Goal: Task Accomplishment & Management: Use online tool/utility

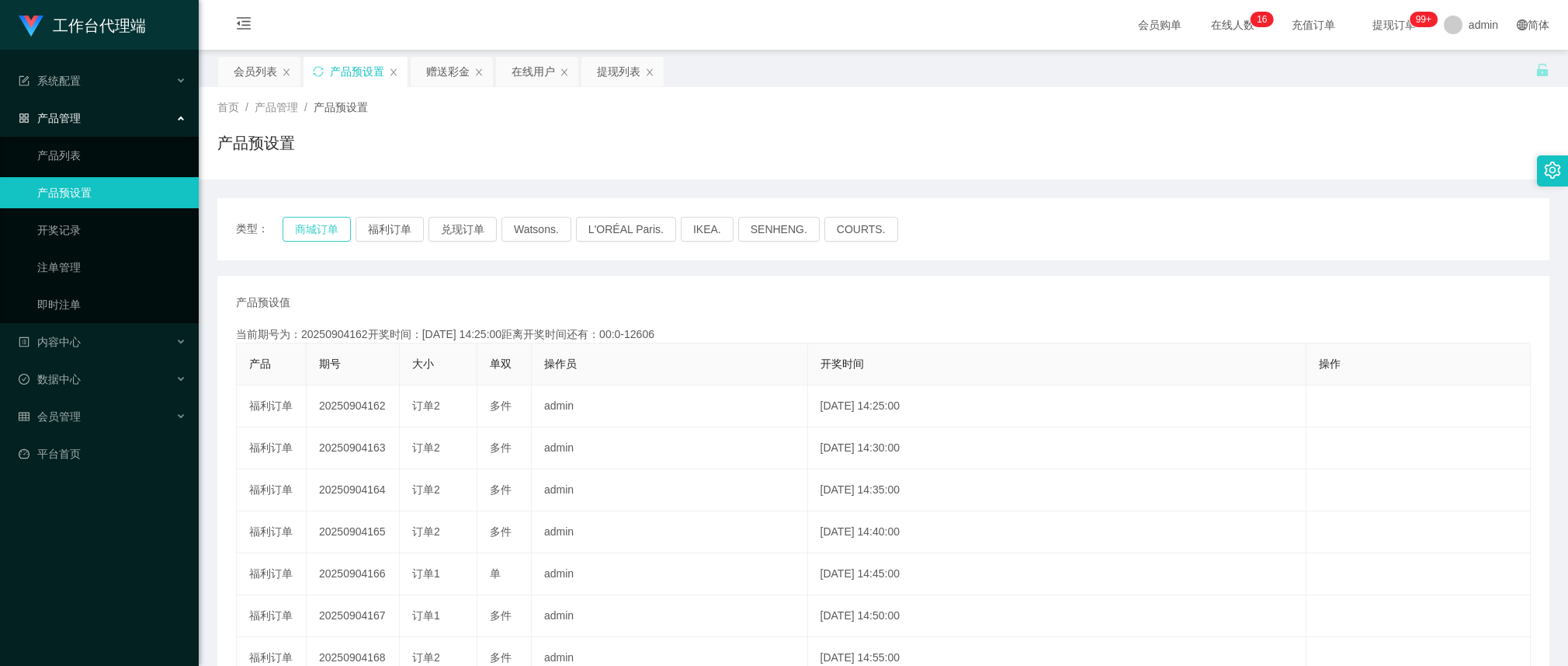
click at [311, 235] on button "商城订单" at bounding box center [316, 229] width 68 height 25
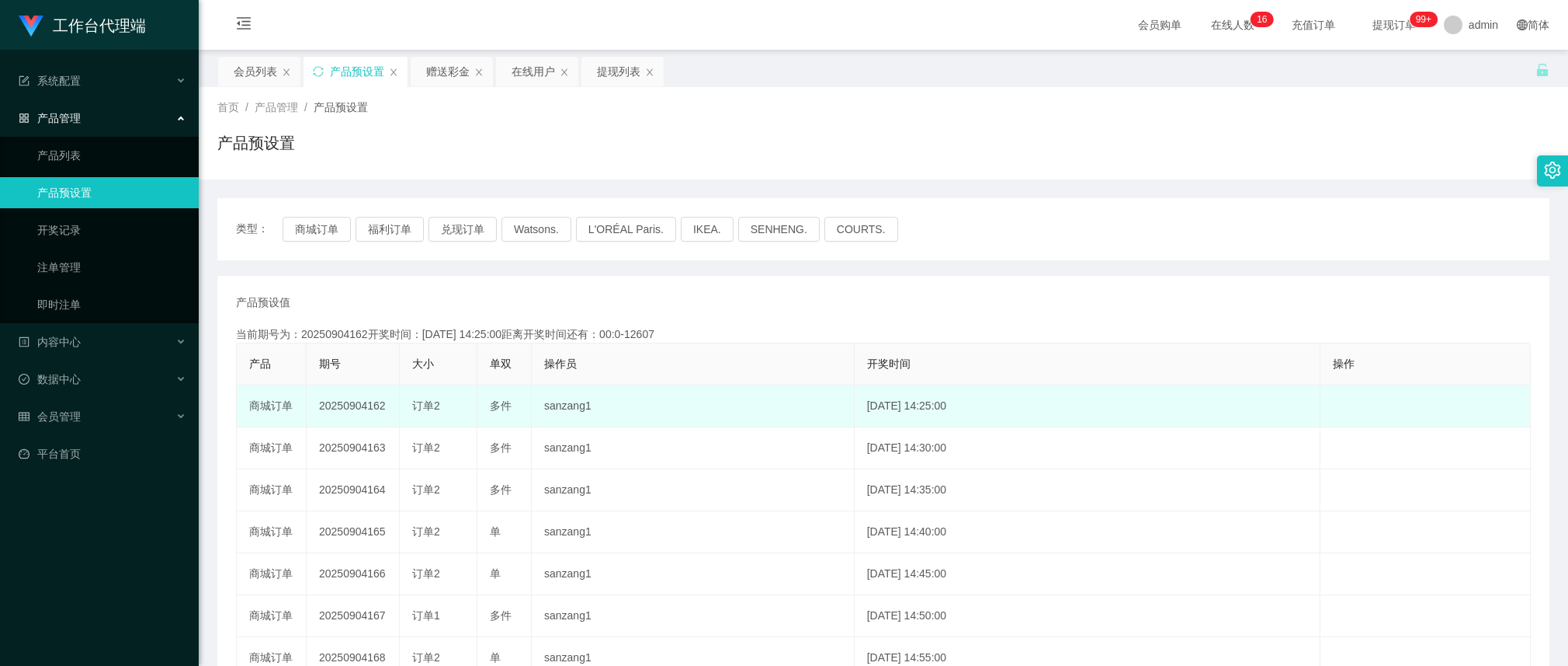
click at [363, 405] on td "20250904162" at bounding box center [353, 406] width 94 height 42
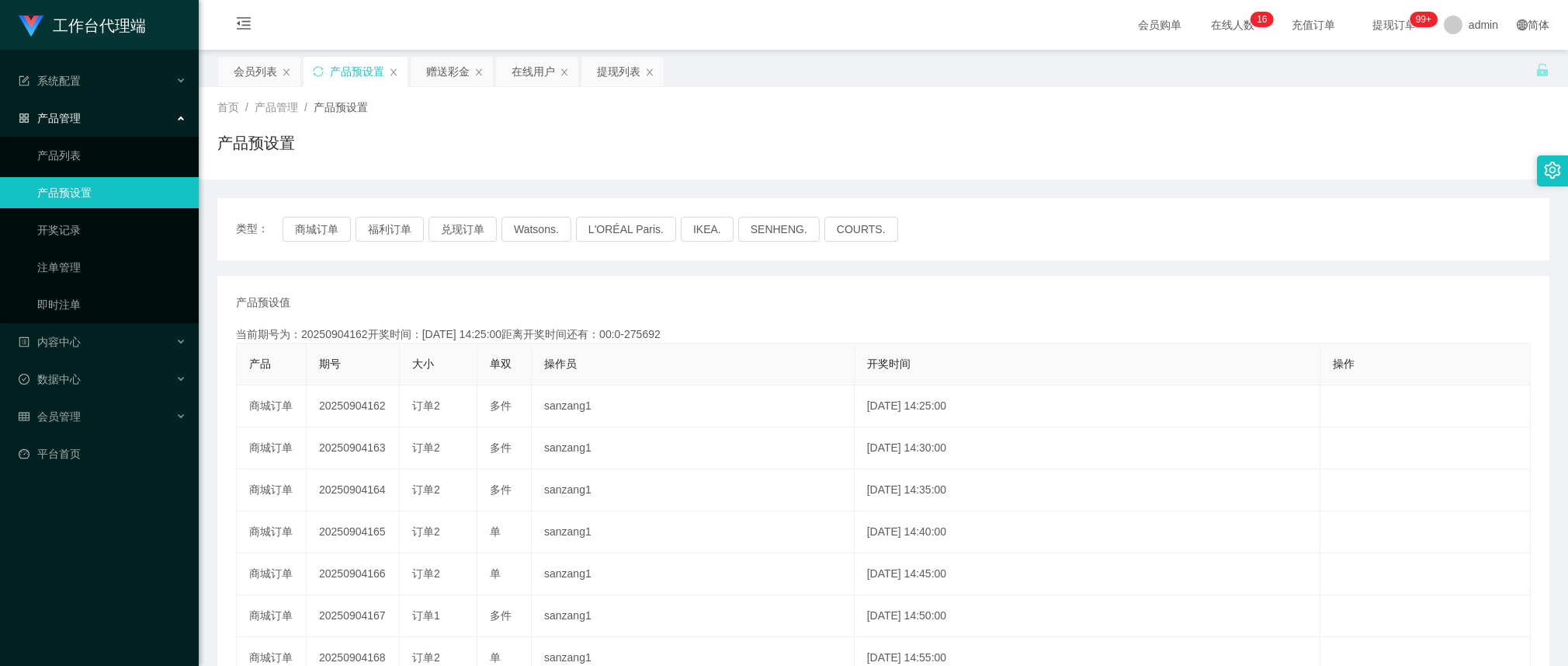
copy td "20250904162"
drag, startPoint x: 449, startPoint y: 82, endPoint x: 449, endPoint y: 91, distance: 9.0
click at [449, 80] on div "赠送彩金" at bounding box center [448, 72] width 43 height 30
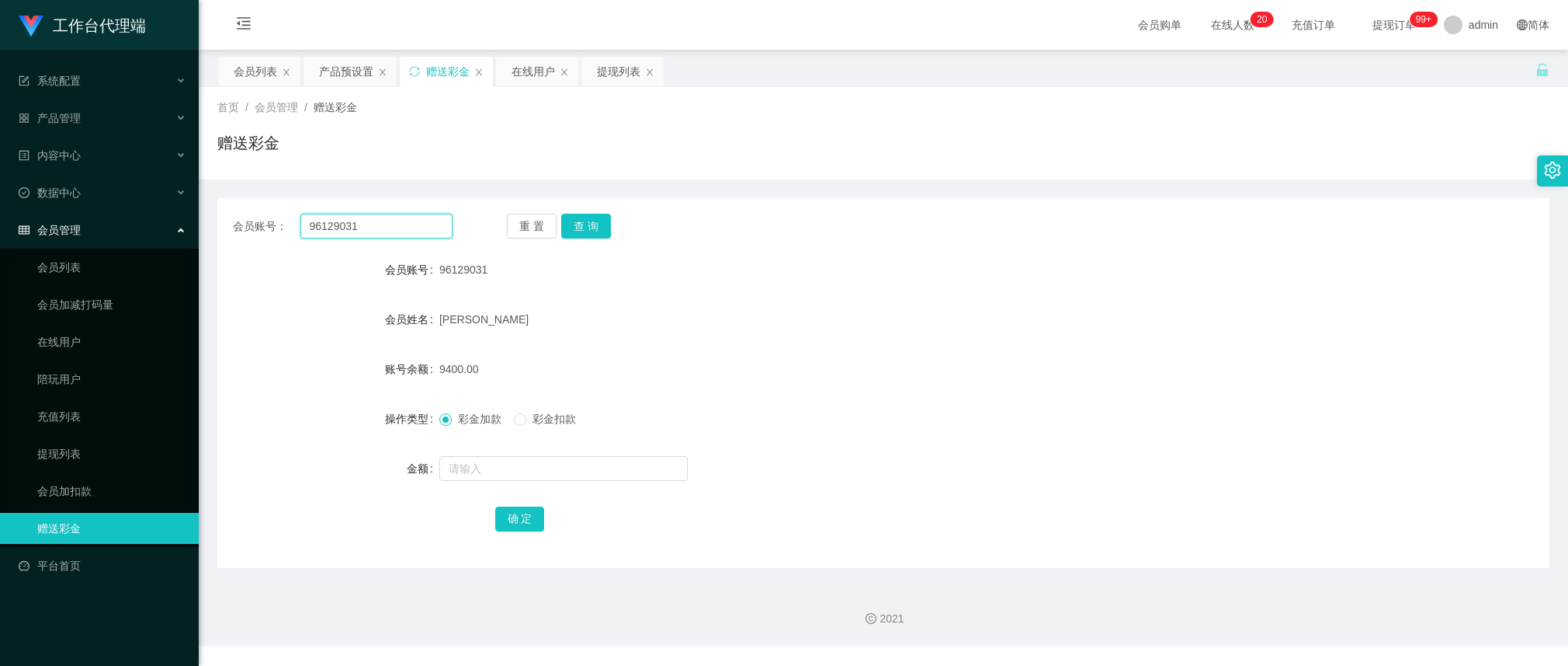
click at [358, 233] on input "96129031" at bounding box center [376, 226] width 152 height 25
paste input "steve8777"
type input "steve8777"
click at [579, 220] on button "查 询" at bounding box center [586, 226] width 49 height 25
click at [579, 220] on div "重 置 查 询" at bounding box center [617, 226] width 220 height 25
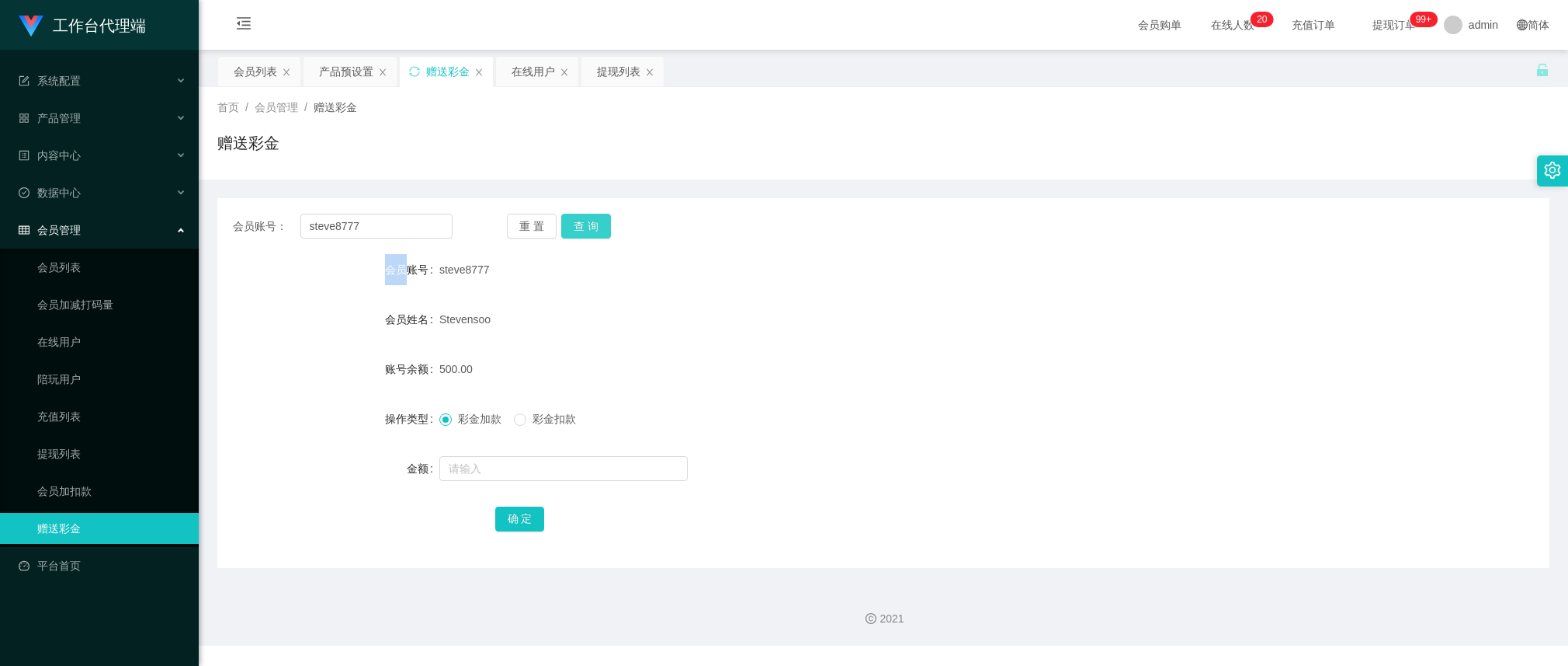
click at [590, 222] on button "查 询" at bounding box center [586, 226] width 49 height 25
drag, startPoint x: 590, startPoint y: 222, endPoint x: 584, endPoint y: 235, distance: 14.3
click at [590, 222] on div "重 置 查 询" at bounding box center [617, 226] width 220 height 25
click at [842, 367] on div "300.00" at bounding box center [827, 369] width 777 height 32
click at [317, 70] on div "产品预设置" at bounding box center [350, 72] width 94 height 30
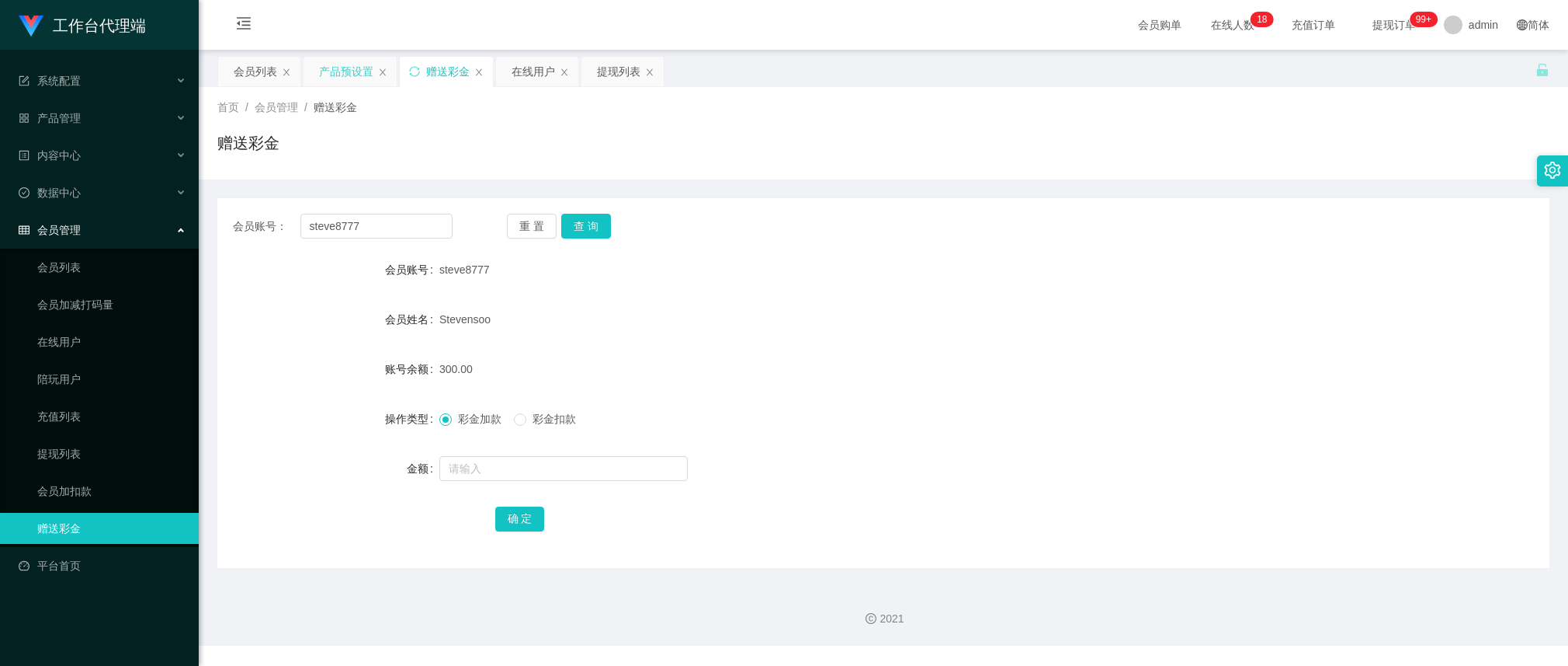
click at [335, 83] on div "产品预设置" at bounding box center [346, 72] width 54 height 30
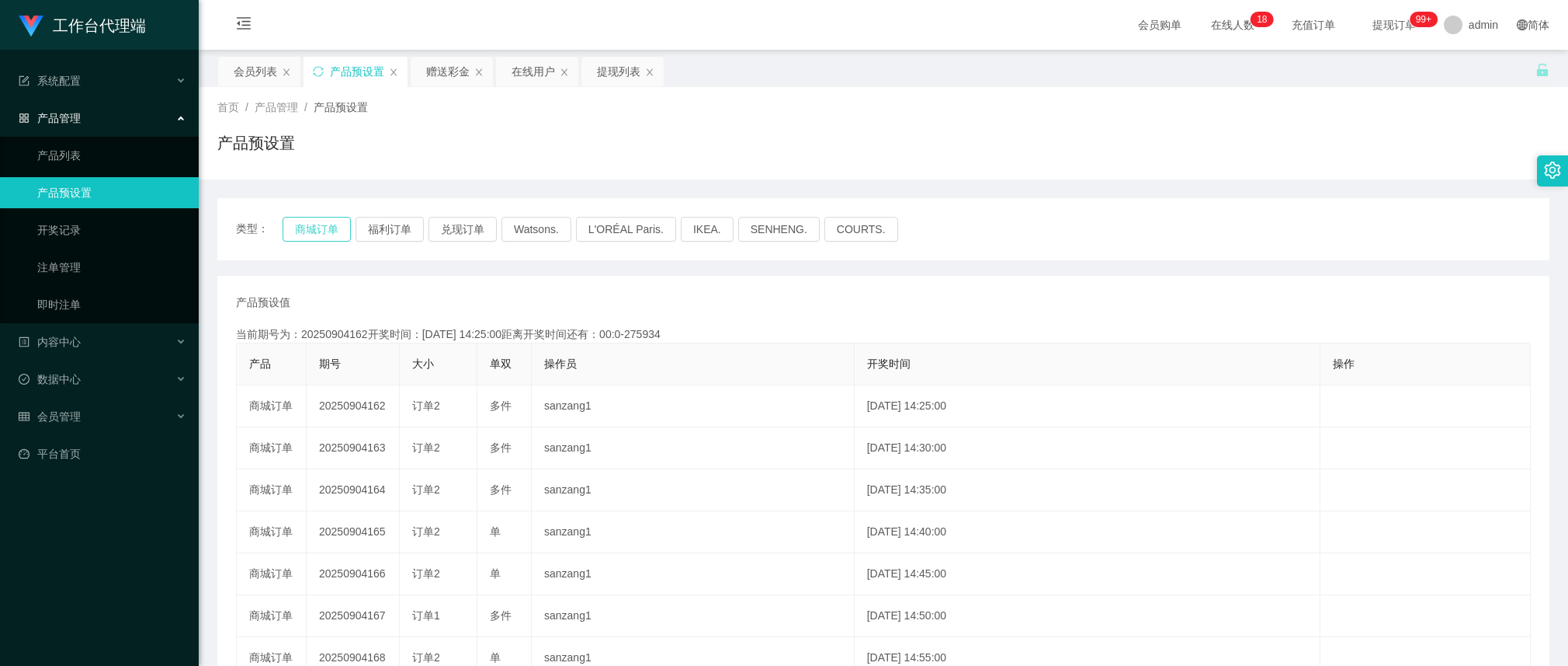
click at [317, 227] on button "商城订单" at bounding box center [316, 229] width 68 height 25
click at [455, 71] on div "赠送彩金" at bounding box center [448, 72] width 43 height 30
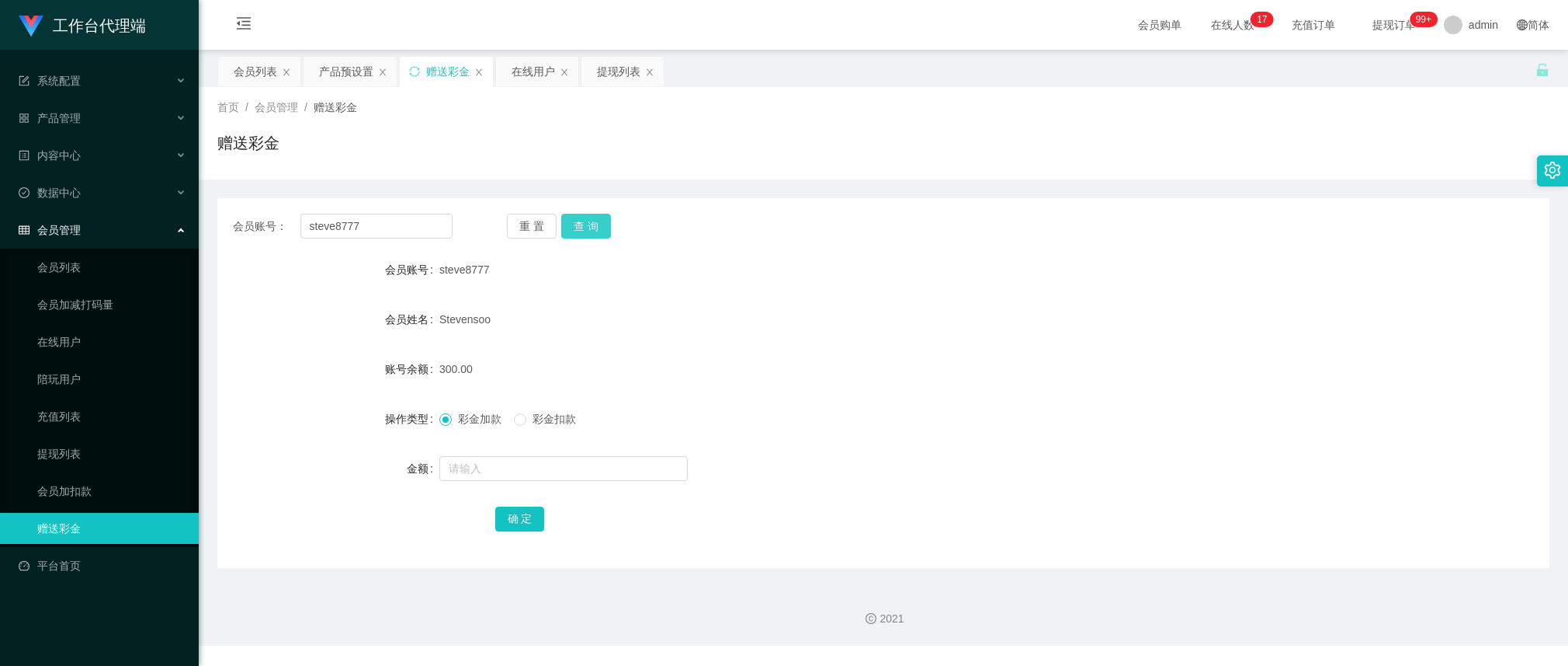
click at [606, 226] on button "查 询" at bounding box center [586, 226] width 49 height 25
click at [600, 223] on button "查 询" at bounding box center [586, 226] width 49 height 25
click at [600, 223] on div "重 置 查 询" at bounding box center [617, 226] width 220 height 25
click at [409, 226] on input "steve8777" at bounding box center [376, 226] width 152 height 25
paste input "kleinMoretti"
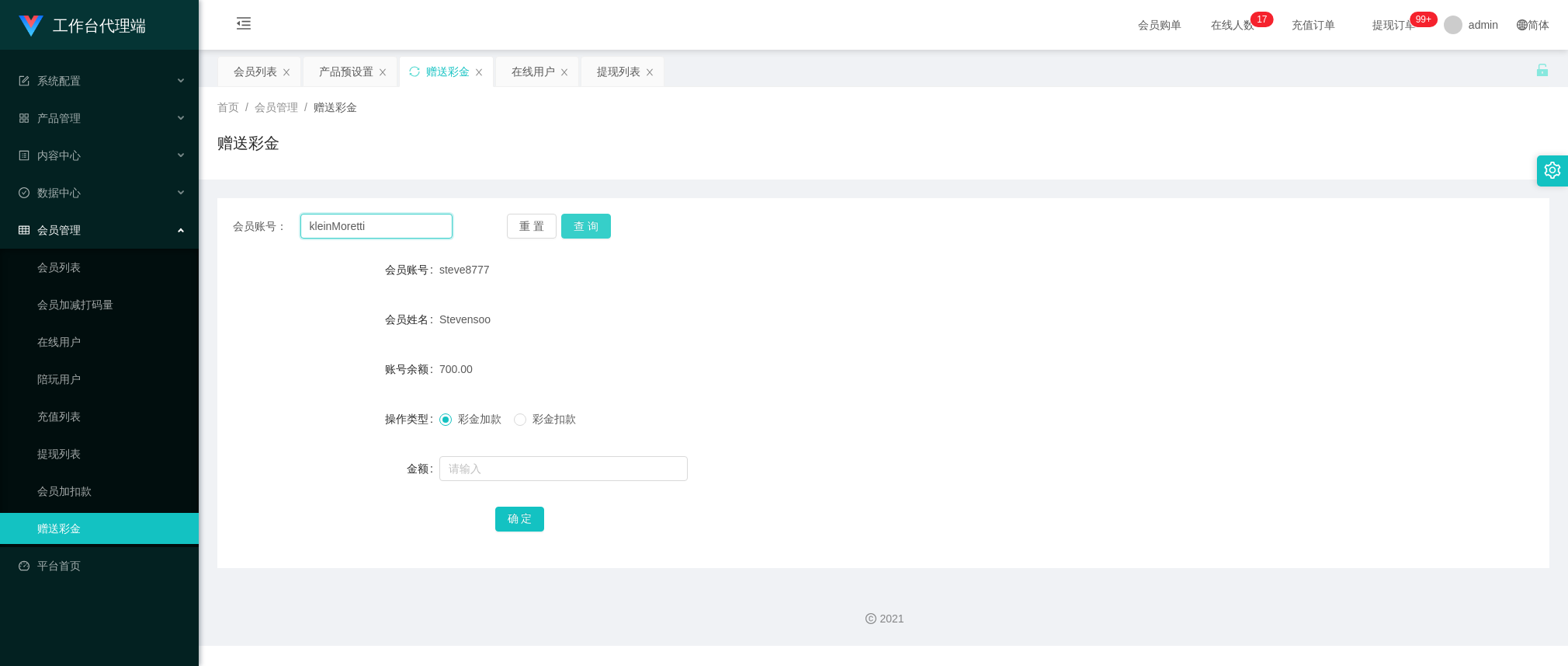
type input "kleinMoretti"
click at [590, 219] on button "查 询" at bounding box center [586, 226] width 49 height 25
click at [350, 70] on div "产品预设置" at bounding box center [346, 72] width 54 height 30
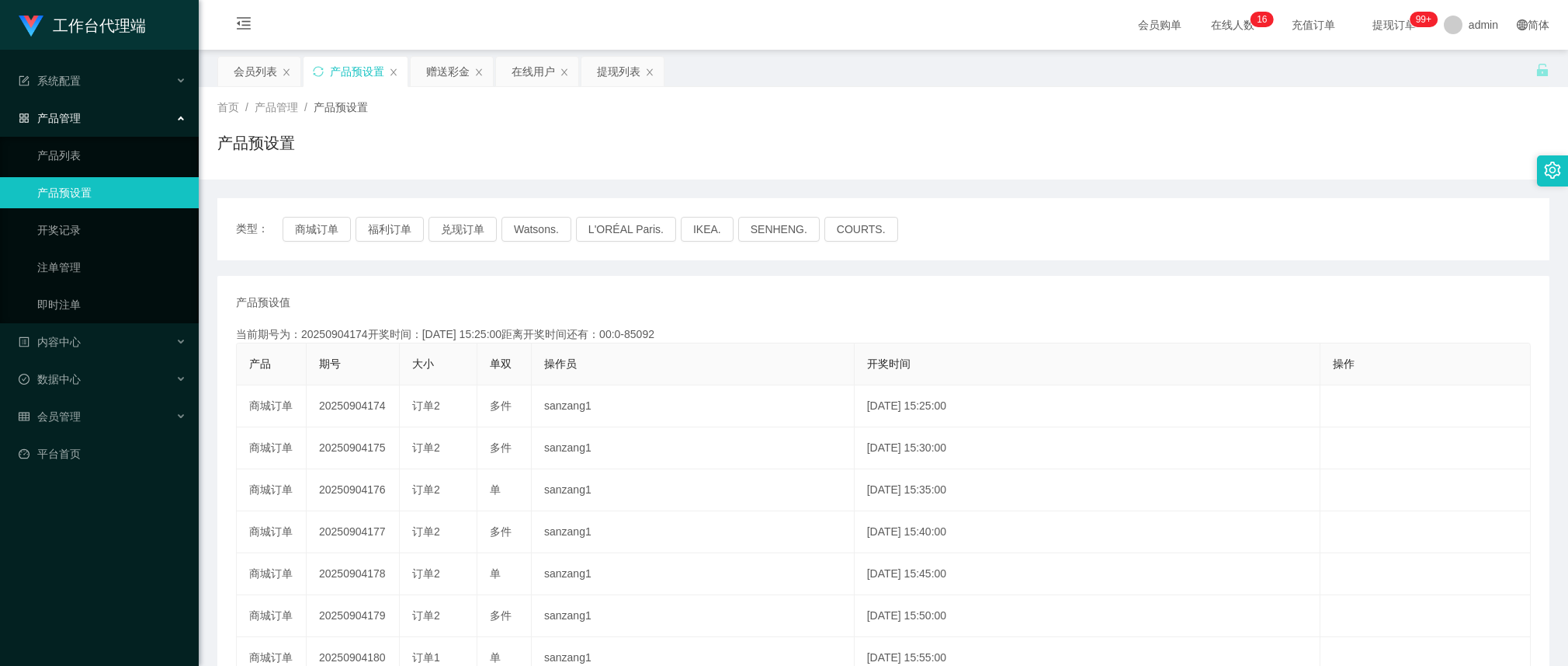
click at [521, 298] on div "产品预设值 添加期号" at bounding box center [883, 302] width 1295 height 17
click at [339, 230] on button "商城订单" at bounding box center [316, 229] width 68 height 25
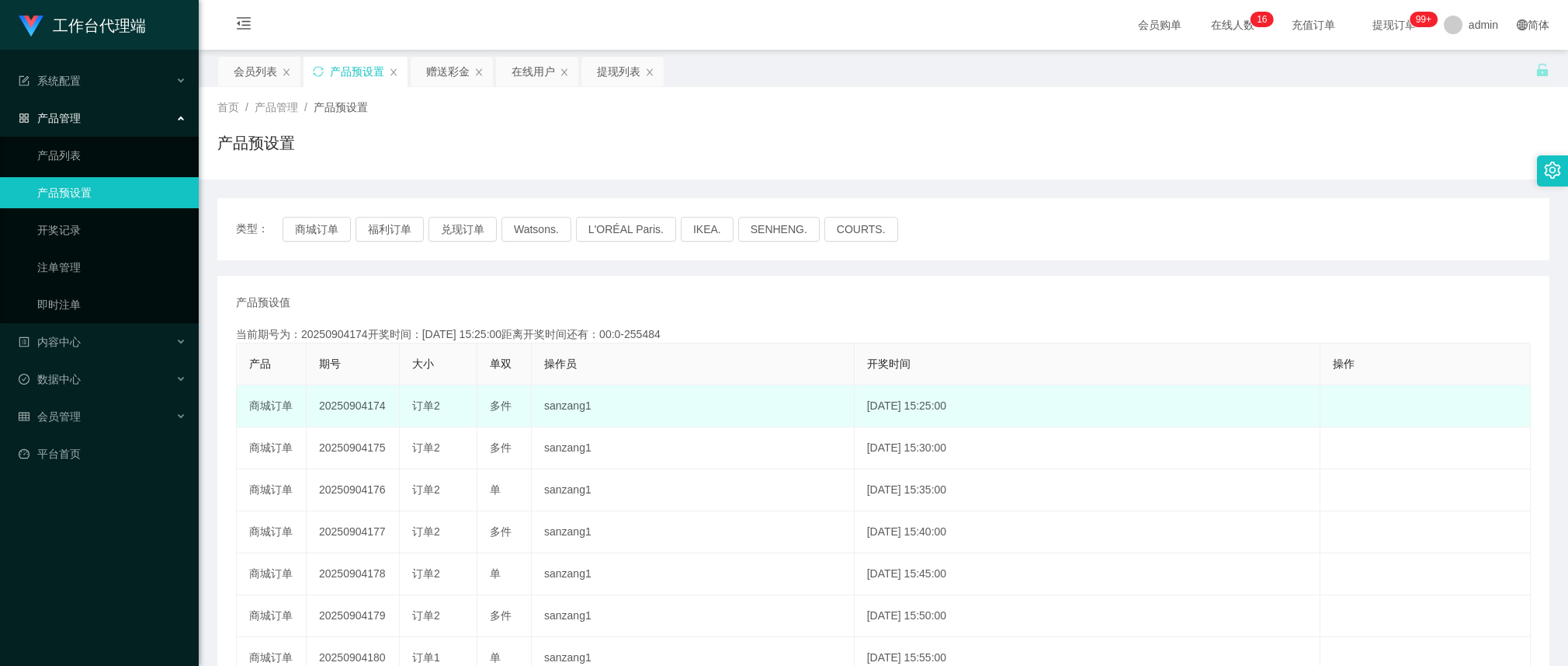
click at [354, 413] on td "20250904174" at bounding box center [353, 406] width 94 height 42
click at [354, 412] on td "20250904174" at bounding box center [353, 406] width 94 height 42
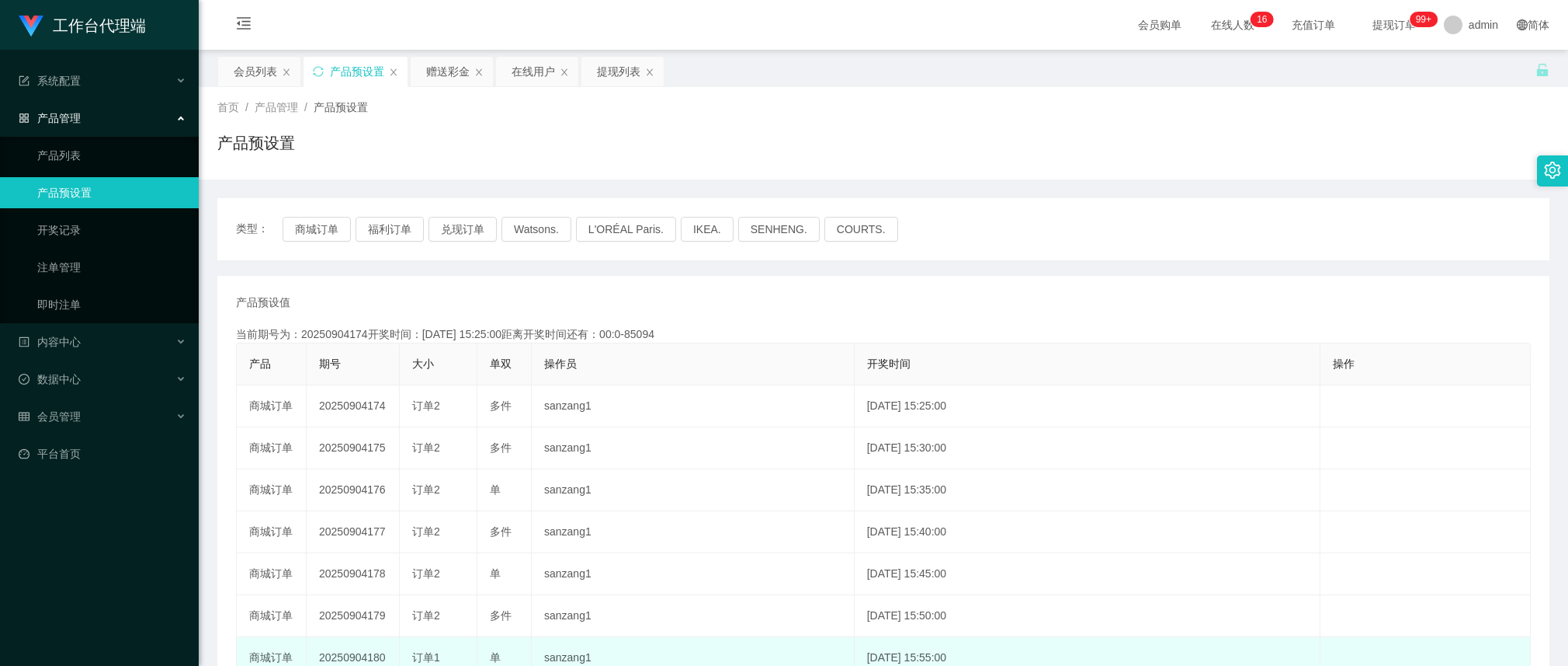
copy td "20250904174"
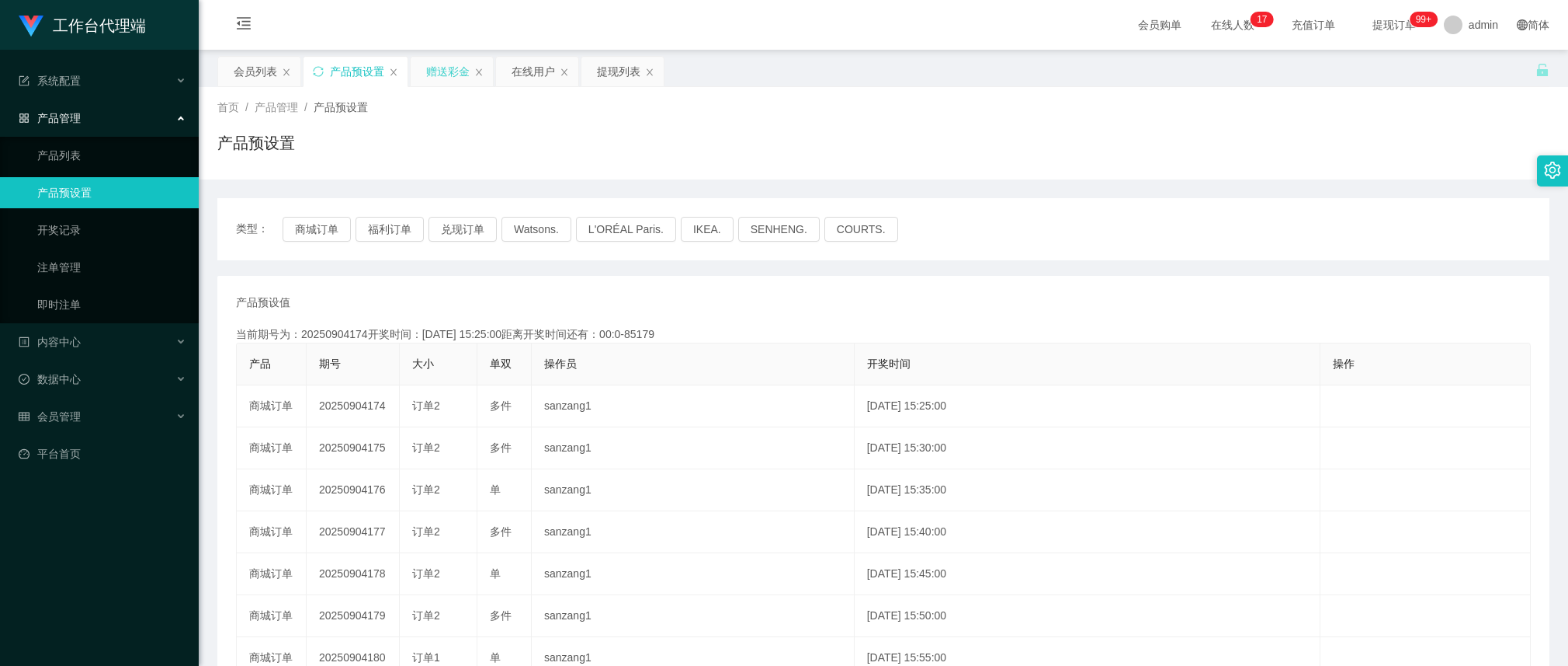
click at [448, 79] on div "赠送彩金" at bounding box center [448, 72] width 43 height 30
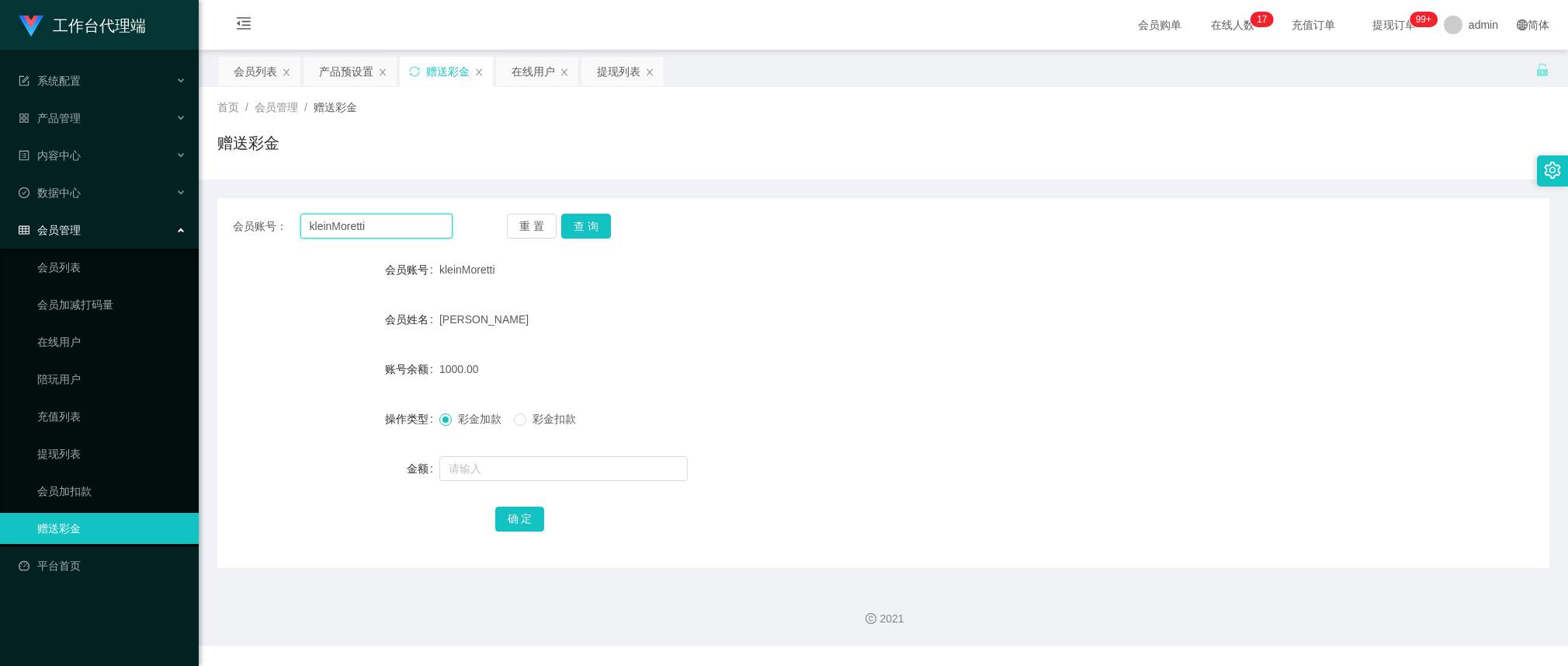
click at [374, 226] on input "kleinMoretti" at bounding box center [376, 226] width 152 height 25
paste input "93461218"
click at [582, 219] on button "查 询" at bounding box center [586, 226] width 49 height 25
drag, startPoint x: 580, startPoint y: 336, endPoint x: 594, endPoint y: 260, distance: 77.3
click at [580, 336] on form "会员账号 93461218 会员姓名 ONGWAHROU 账号余额 300.00 操作类型 彩金加款 彩金扣款 金额 确 定" at bounding box center [883, 394] width 1333 height 280
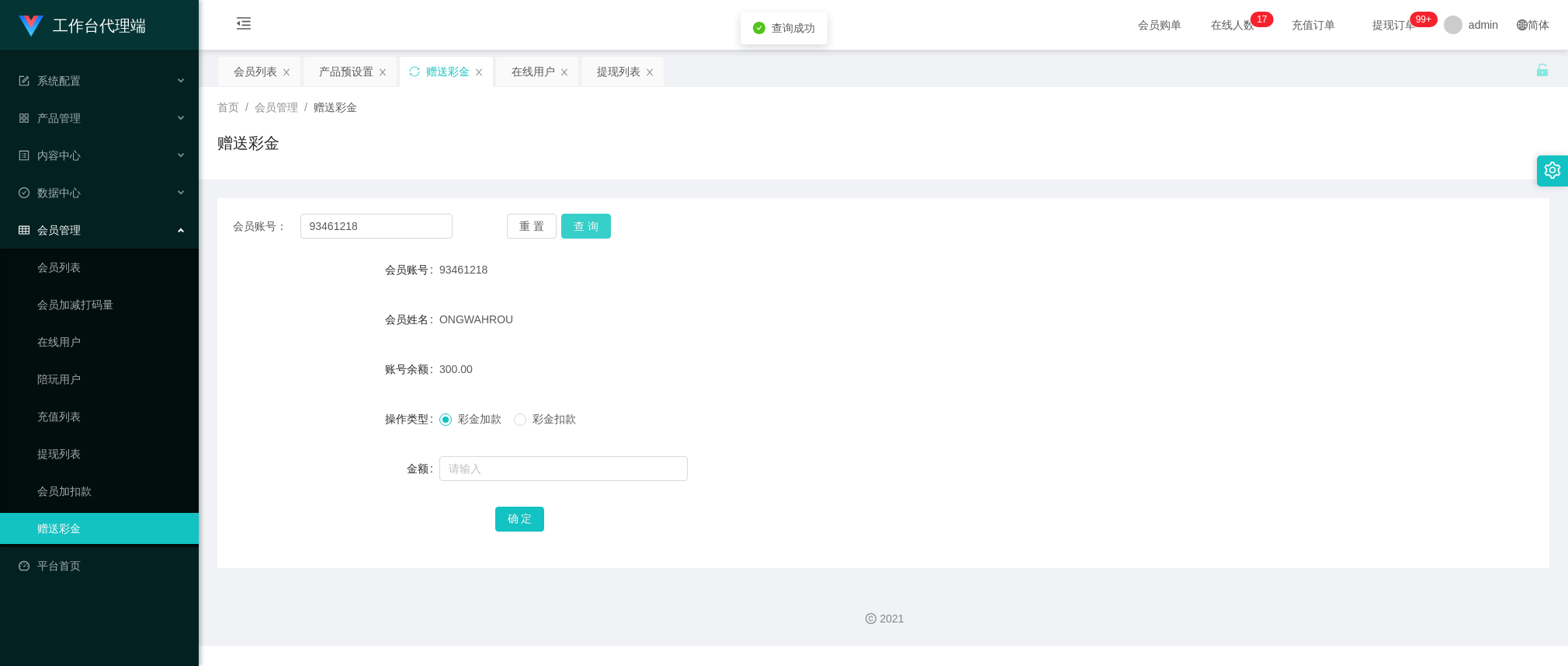
click at [592, 220] on button "查 询" at bounding box center [586, 226] width 49 height 25
click at [734, 281] on div "93461218" at bounding box center [827, 270] width 777 height 32
click at [596, 216] on button "查 询" at bounding box center [586, 226] width 49 height 25
click at [596, 218] on div "重 置 查 询" at bounding box center [617, 226] width 220 height 25
click at [710, 308] on div "ONGWAHROU" at bounding box center [827, 319] width 777 height 32
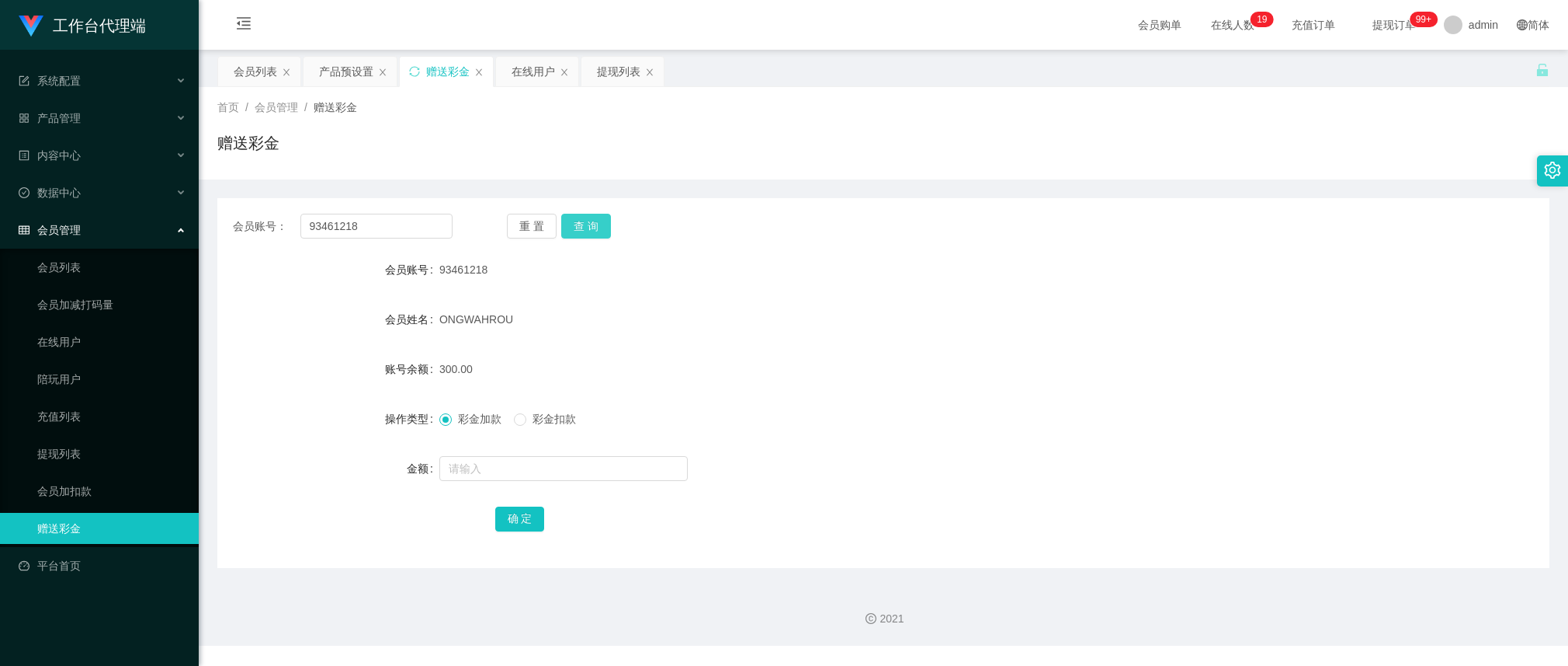
click at [575, 226] on button "查 询" at bounding box center [586, 226] width 49 height 25
click at [583, 228] on button "查 询" at bounding box center [595, 226] width 67 height 25
click at [719, 347] on form "会员账号 93461218 会员姓名 ONGWAHROU 账号余额 300.00 操作类型 彩金加款 彩金扣款 金额 确 定" at bounding box center [883, 394] width 1333 height 280
click at [412, 223] on input "93461218" at bounding box center [376, 226] width 152 height 25
paste input "kleinMoretti"
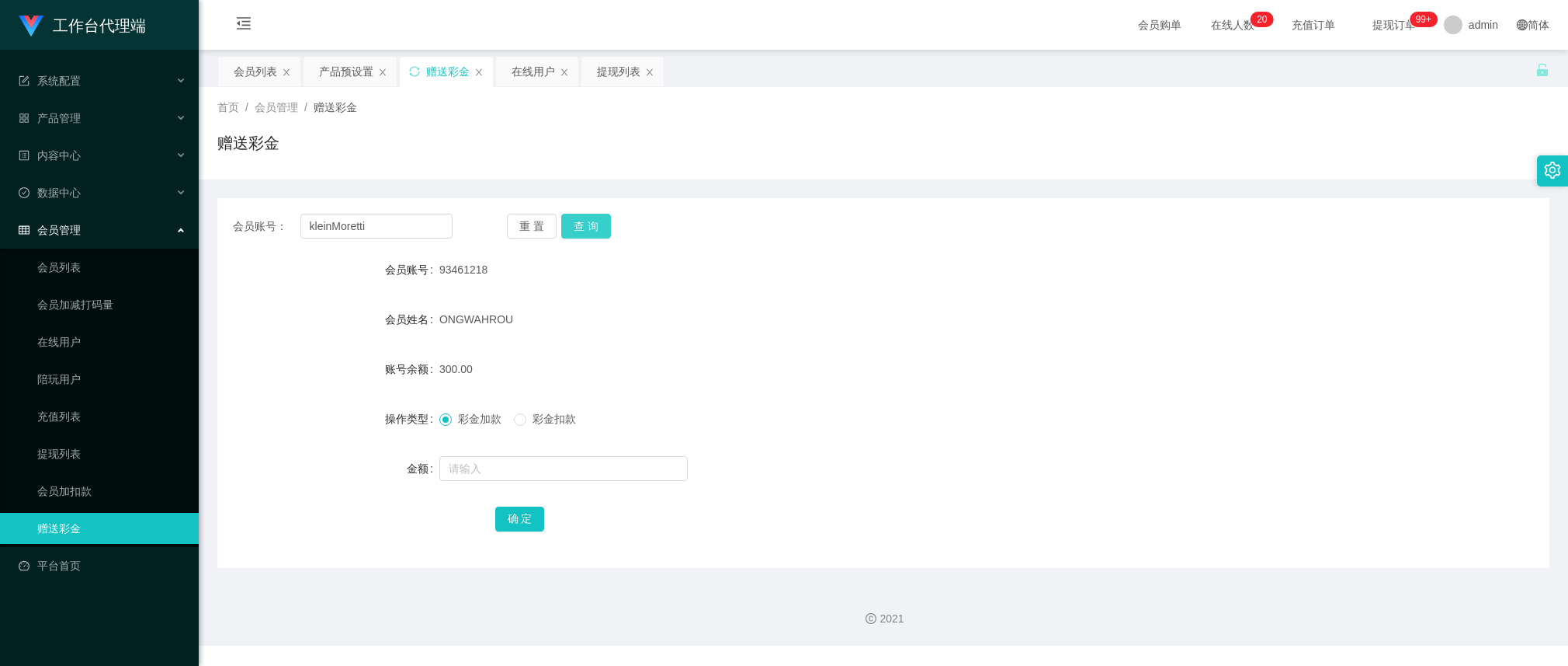
click at [602, 230] on button "查 询" at bounding box center [586, 226] width 49 height 25
click at [602, 230] on div "重 置 查 询" at bounding box center [617, 226] width 220 height 25
click at [444, 251] on div "会员账号： kleinMoretti 重 置 查 询 会员账号 kleinMoretti 会员姓名 [PERSON_NAME] 账号余额 1000.00 操作…" at bounding box center [883, 382] width 1333 height 369
click at [596, 222] on button "查 询" at bounding box center [586, 226] width 49 height 25
click at [596, 222] on div "重 置 查 询" at bounding box center [617, 226] width 220 height 25
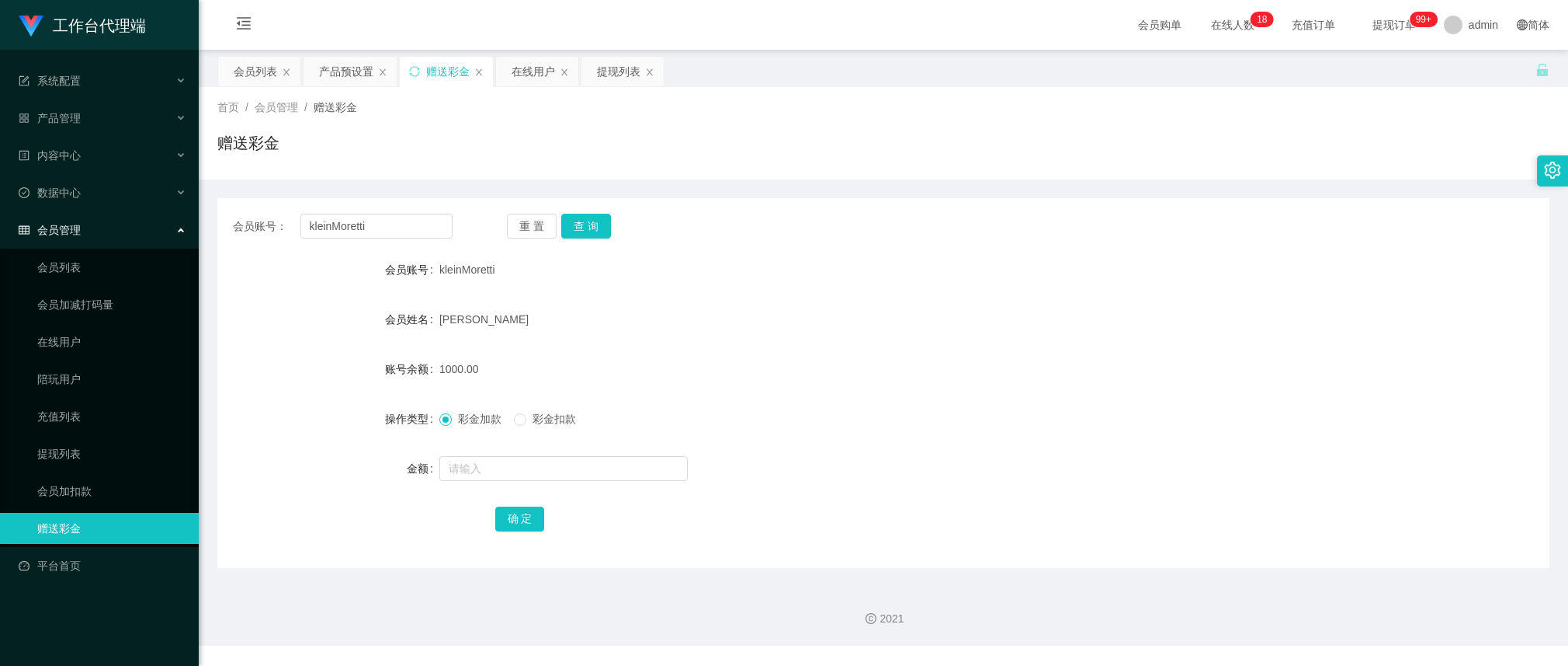
click at [634, 339] on form "会员账号 kleinMoretti 会员姓名 [PERSON_NAME] 账号余额 1000.00 操作类型 彩金加款 彩金扣款 金额 确 定" at bounding box center [883, 394] width 1333 height 280
click at [596, 222] on button "查 询" at bounding box center [586, 226] width 49 height 25
click at [376, 224] on input "kleinMoretti" at bounding box center [376, 226] width 152 height 25
click at [548, 317] on div "[PERSON_NAME]" at bounding box center [827, 319] width 777 height 32
click at [416, 222] on input "kleinMoretti" at bounding box center [376, 226] width 152 height 25
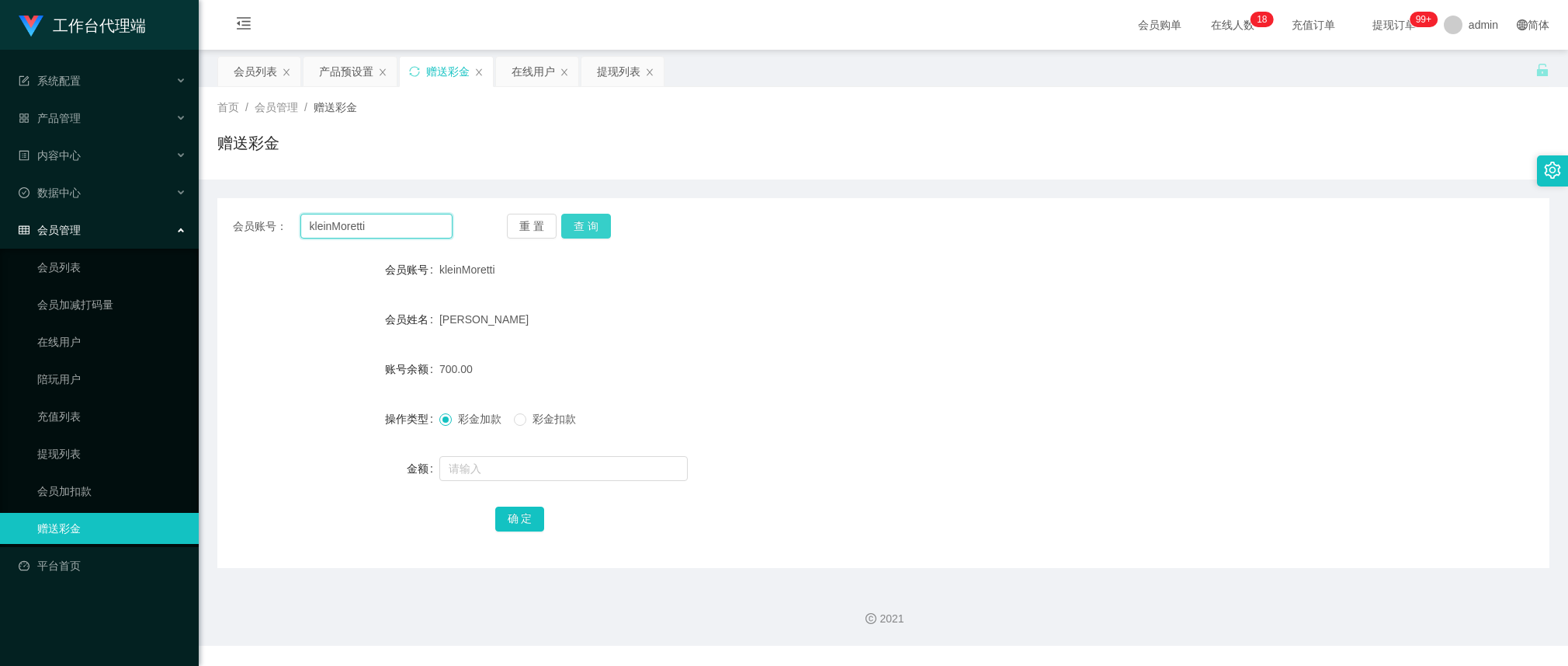
paste input "93461218"
type input "93461218"
click at [588, 230] on button "查 询" at bounding box center [586, 226] width 49 height 25
click at [588, 230] on div "重 置 查 询" at bounding box center [617, 226] width 220 height 25
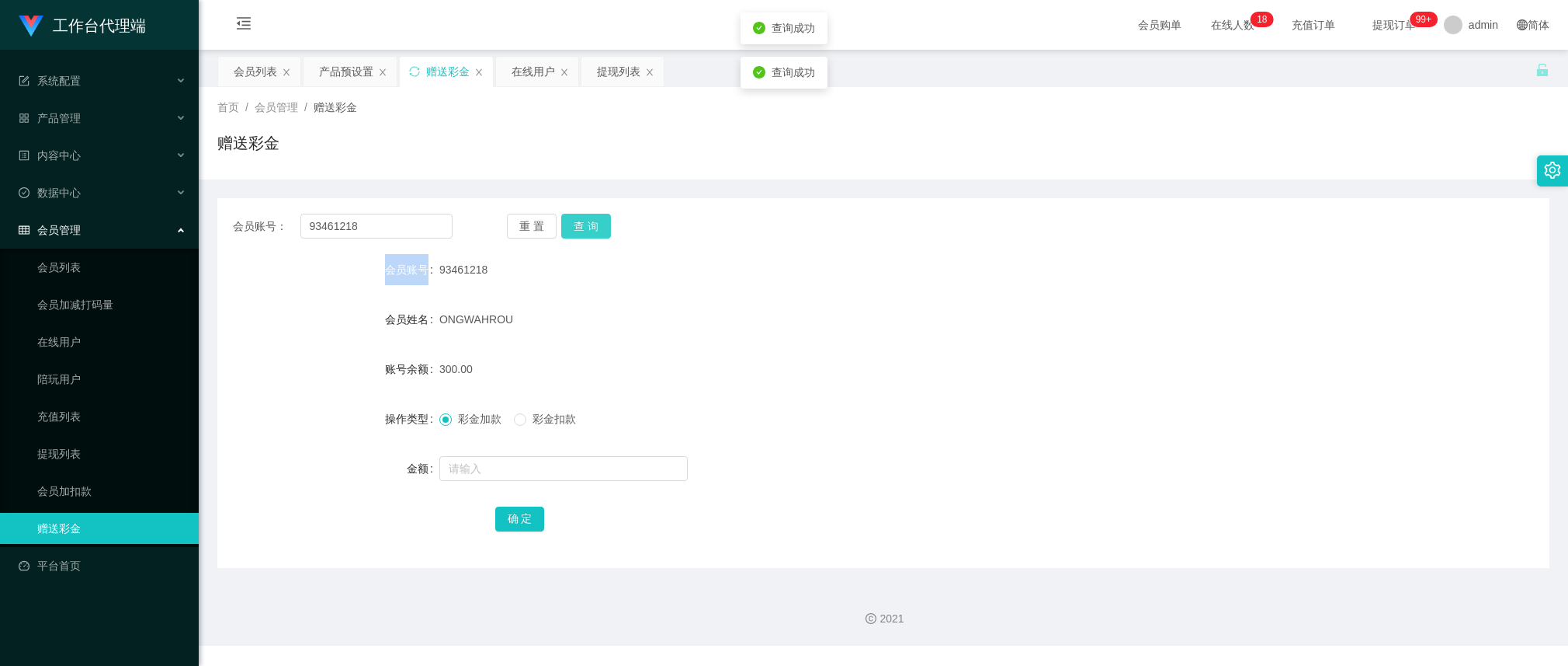
click at [588, 230] on button "查 询" at bounding box center [586, 226] width 49 height 25
click at [588, 230] on div "重 置 查 询" at bounding box center [617, 226] width 220 height 25
click at [588, 230] on button "查 询" at bounding box center [586, 226] width 49 height 25
click at [588, 230] on div "重 置 查 询" at bounding box center [617, 226] width 220 height 25
click at [486, 299] on form "会员账号 93461218 会员姓名 ONGWAHROU 账号余额 300.00 操作类型 彩金加款 彩金扣款 金额 确 定" at bounding box center [883, 394] width 1333 height 280
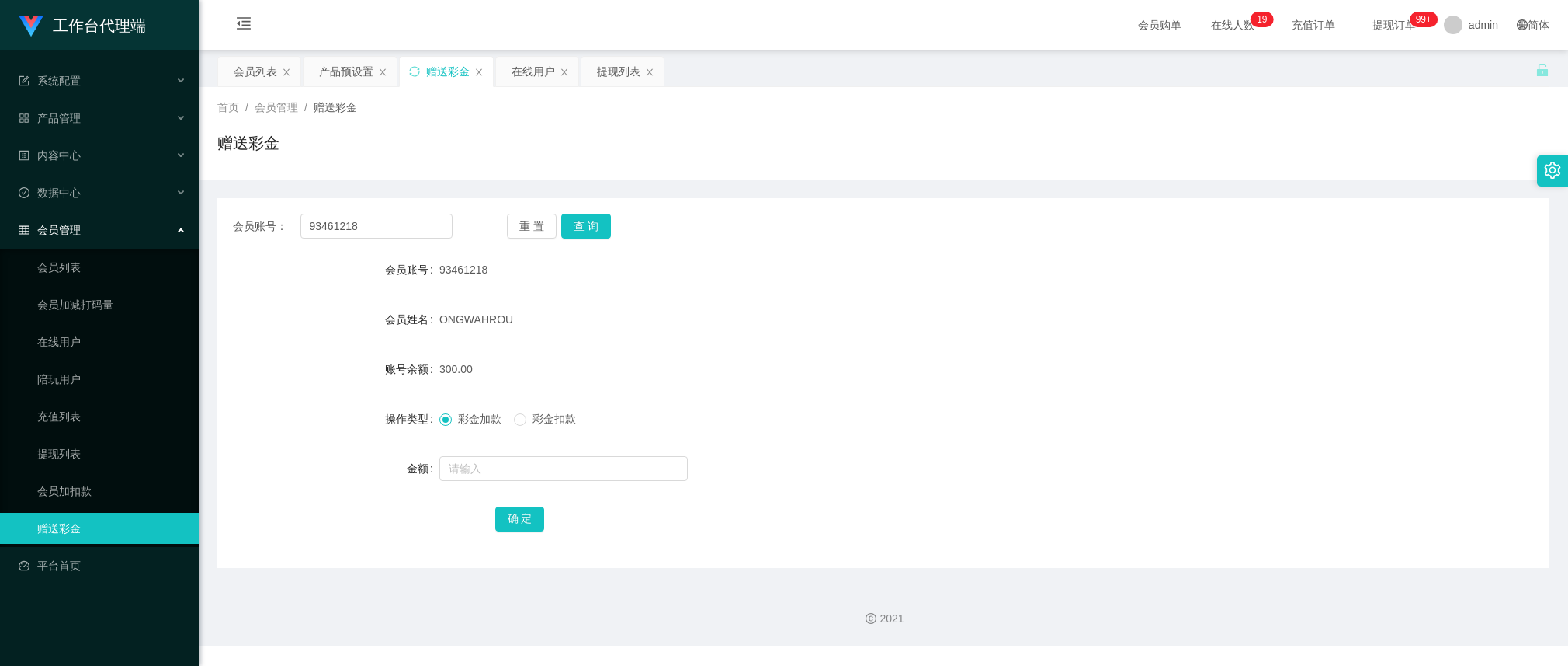
click at [696, 320] on div "ONGWAHROU" at bounding box center [827, 319] width 777 height 32
click at [577, 215] on button "查 询" at bounding box center [586, 226] width 49 height 25
click at [577, 215] on div "重 置 查 询" at bounding box center [617, 226] width 220 height 25
click at [577, 218] on button "查 询" at bounding box center [586, 226] width 49 height 25
click at [621, 347] on form "会员账号 93461218 会员姓名 ONGWAHROU 账号余额 300.00 操作类型 彩金加款 彩金扣款 金额 确 定" at bounding box center [883, 394] width 1333 height 280
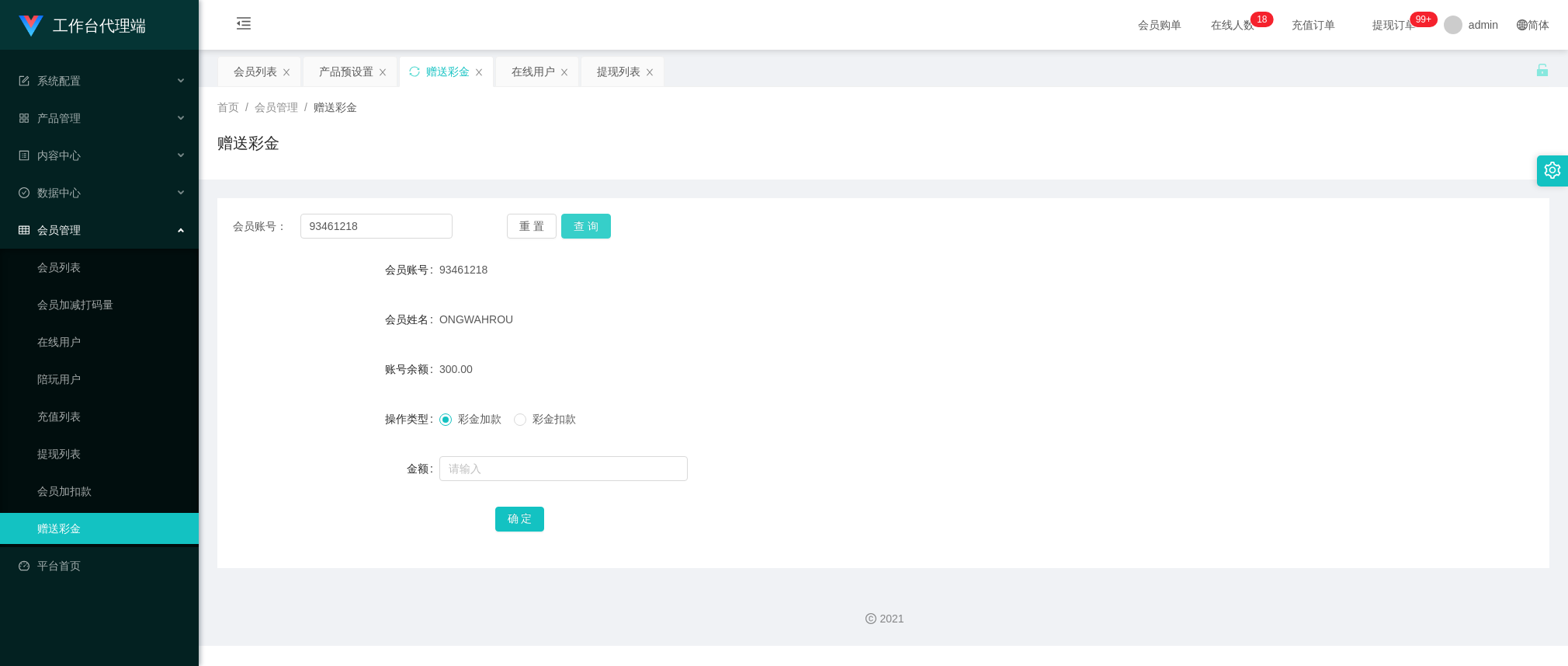
click at [588, 226] on button "查 询" at bounding box center [586, 226] width 49 height 25
click at [588, 226] on div "重 置 查 询" at bounding box center [617, 226] width 220 height 25
click at [588, 226] on button "查 询" at bounding box center [586, 226] width 49 height 25
click at [588, 226] on div "重 置 查 询" at bounding box center [617, 226] width 220 height 25
click at [588, 226] on button "查 询" at bounding box center [586, 226] width 49 height 25
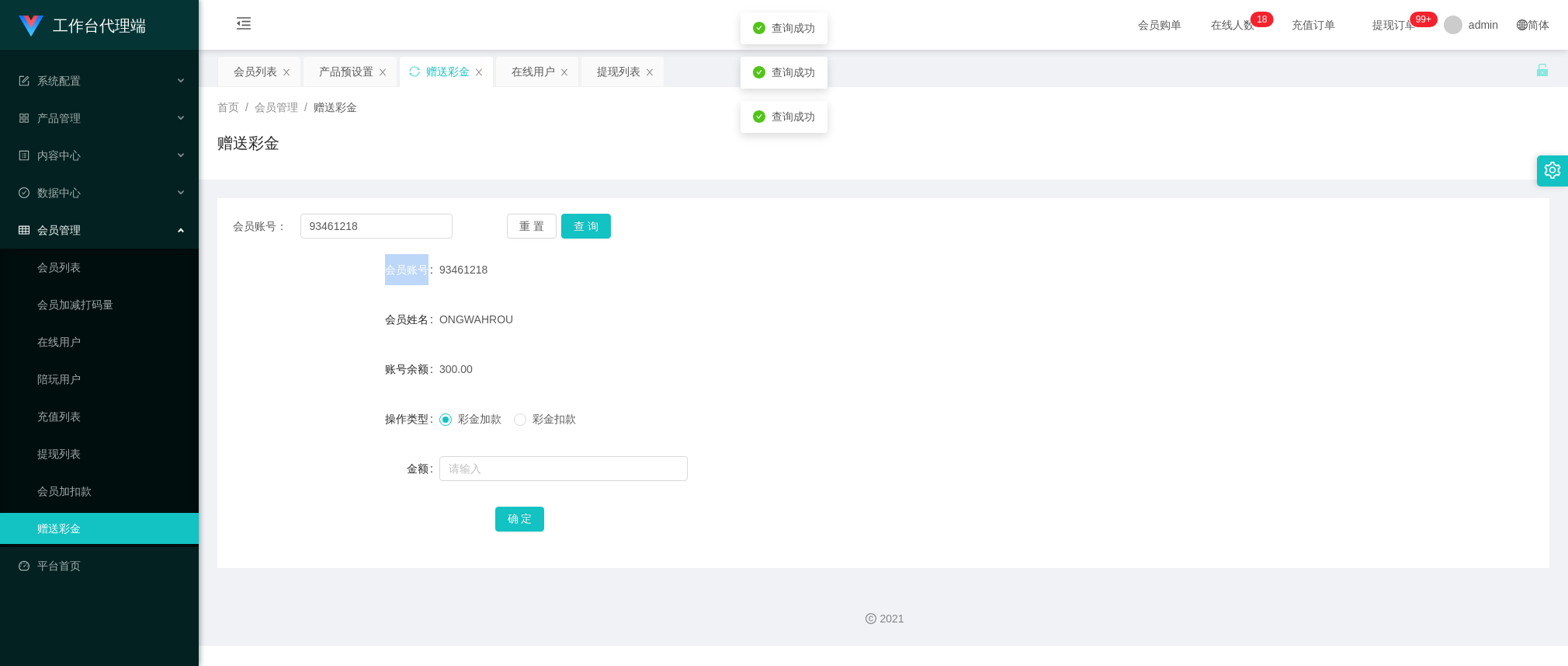
click at [402, 261] on div "会员账号" at bounding box center [328, 270] width 222 height 32
click at [384, 222] on input "93461218" at bounding box center [376, 226] width 152 height 25
click at [428, 297] on form "会员账号 93461218 会员姓名 ONGWAHROU 账号余额 300.00 操作类型 彩金加款 彩金扣款 金额 确 定" at bounding box center [883, 394] width 1333 height 280
click at [394, 214] on input "text" at bounding box center [376, 226] width 152 height 25
paste input "93461218"
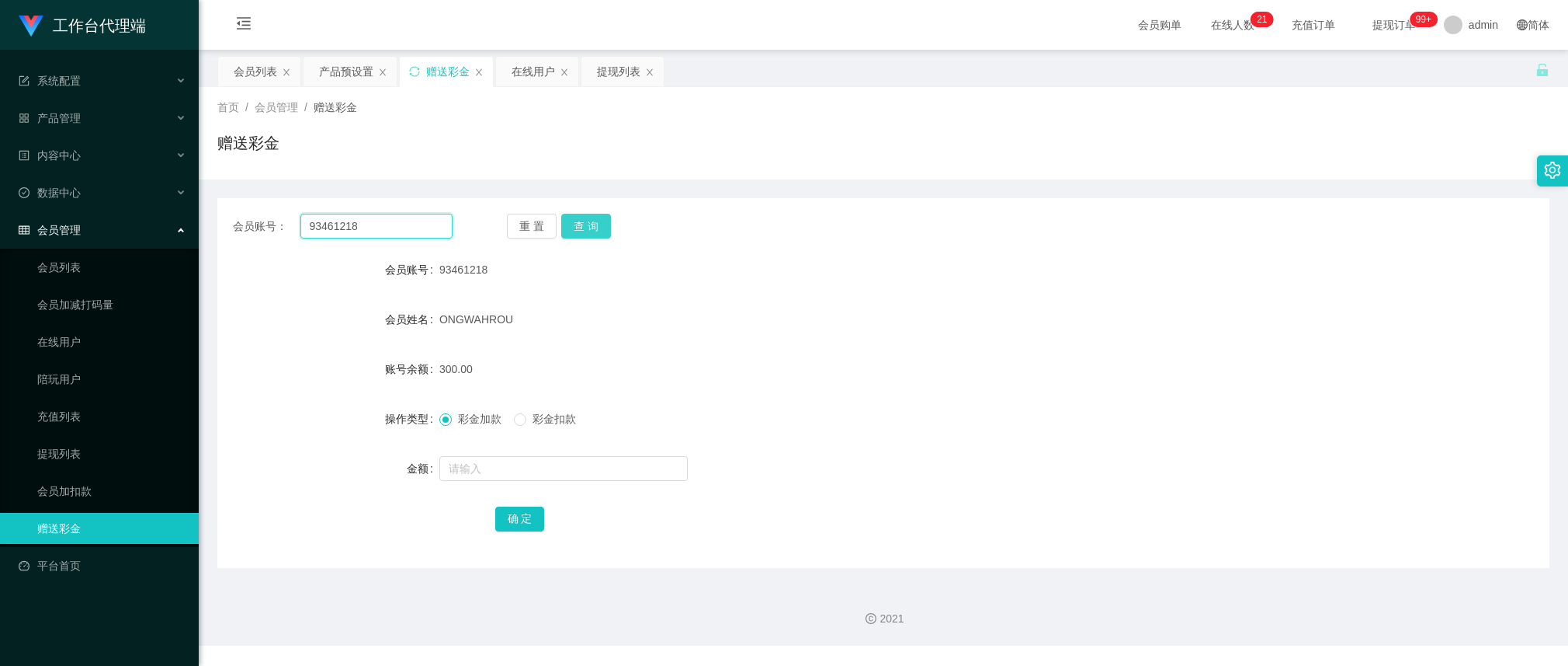
type input "93461218"
click at [587, 223] on button "查 询" at bounding box center [586, 226] width 49 height 25
click at [587, 223] on div "重 置 查 询" at bounding box center [617, 226] width 220 height 25
click at [594, 233] on button "查 询" at bounding box center [586, 226] width 49 height 25
click at [451, 354] on div "210.00" at bounding box center [827, 369] width 777 height 32
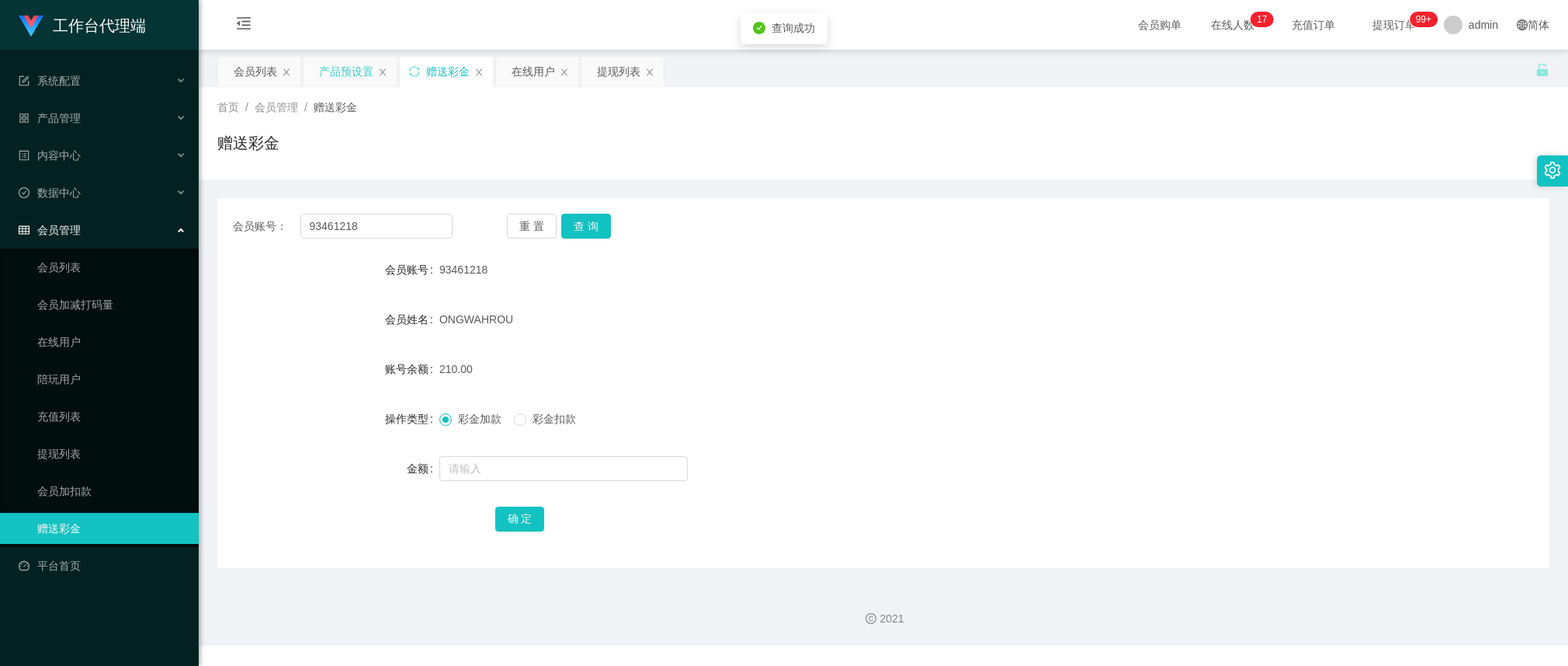
click at [362, 75] on div "产品预设置" at bounding box center [346, 72] width 54 height 30
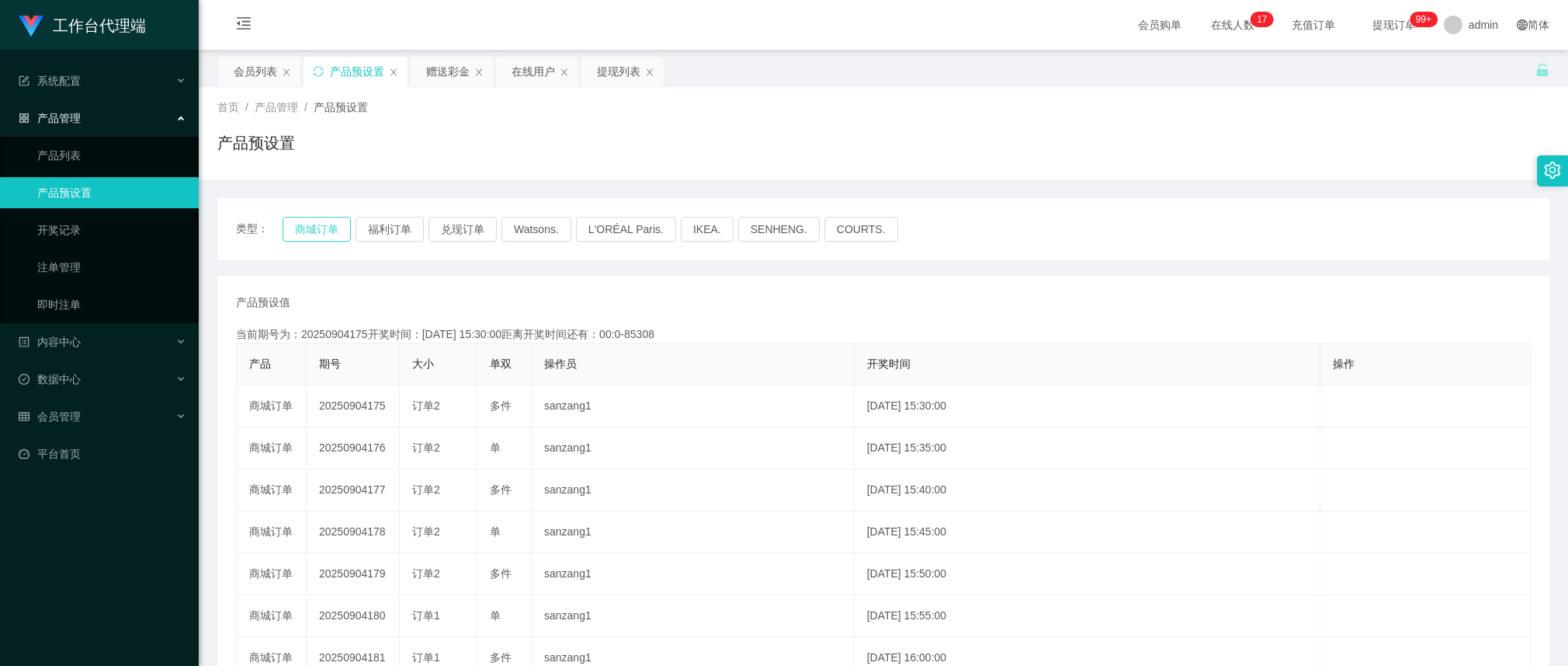
click at [336, 226] on button "商城订单" at bounding box center [316, 229] width 68 height 25
click at [446, 67] on div "赠送彩金" at bounding box center [448, 72] width 43 height 30
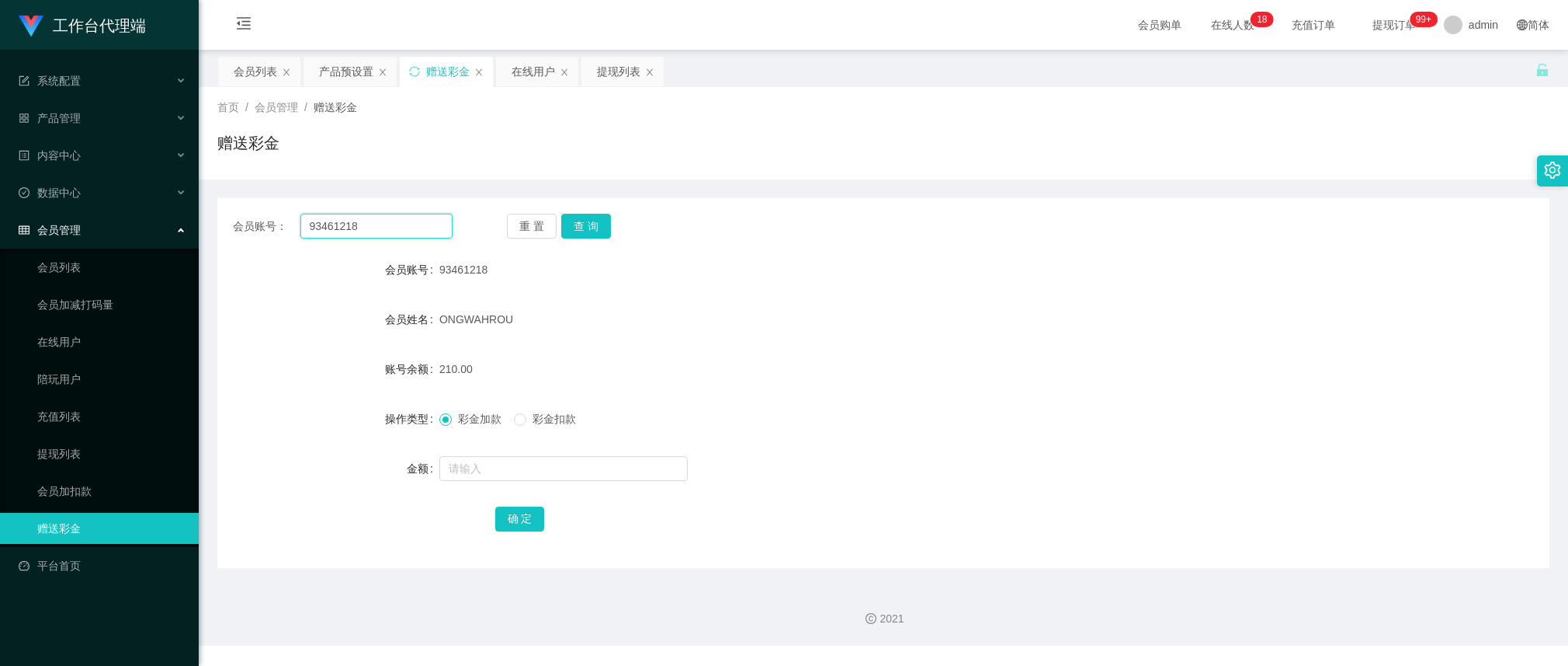
drag, startPoint x: 396, startPoint y: 227, endPoint x: 480, endPoint y: 235, distance: 84.4
click at [396, 227] on input "93461218" at bounding box center [376, 226] width 152 height 25
paste input "kleinMoretti"
drag, startPoint x: 594, startPoint y: 222, endPoint x: 498, endPoint y: 223, distance: 96.0
click at [594, 222] on button "查 询" at bounding box center [586, 226] width 49 height 25
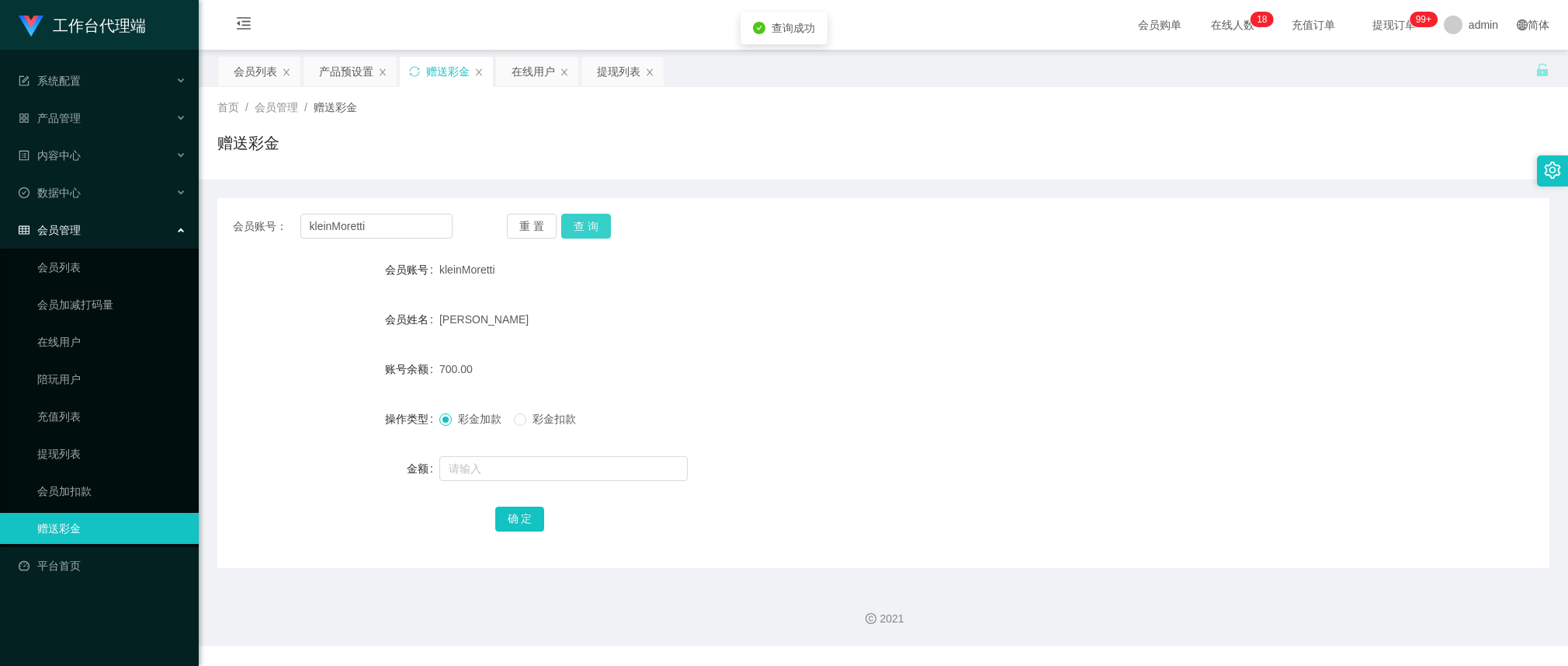
click at [584, 219] on button "查 询" at bounding box center [586, 226] width 49 height 25
click at [596, 219] on button "查 询" at bounding box center [586, 226] width 49 height 25
click at [596, 219] on div "重 置 查 询" at bounding box center [617, 226] width 220 height 25
click at [956, 315] on div "[PERSON_NAME]" at bounding box center [827, 319] width 777 height 32
click at [607, 222] on button "查 询" at bounding box center [586, 226] width 49 height 25
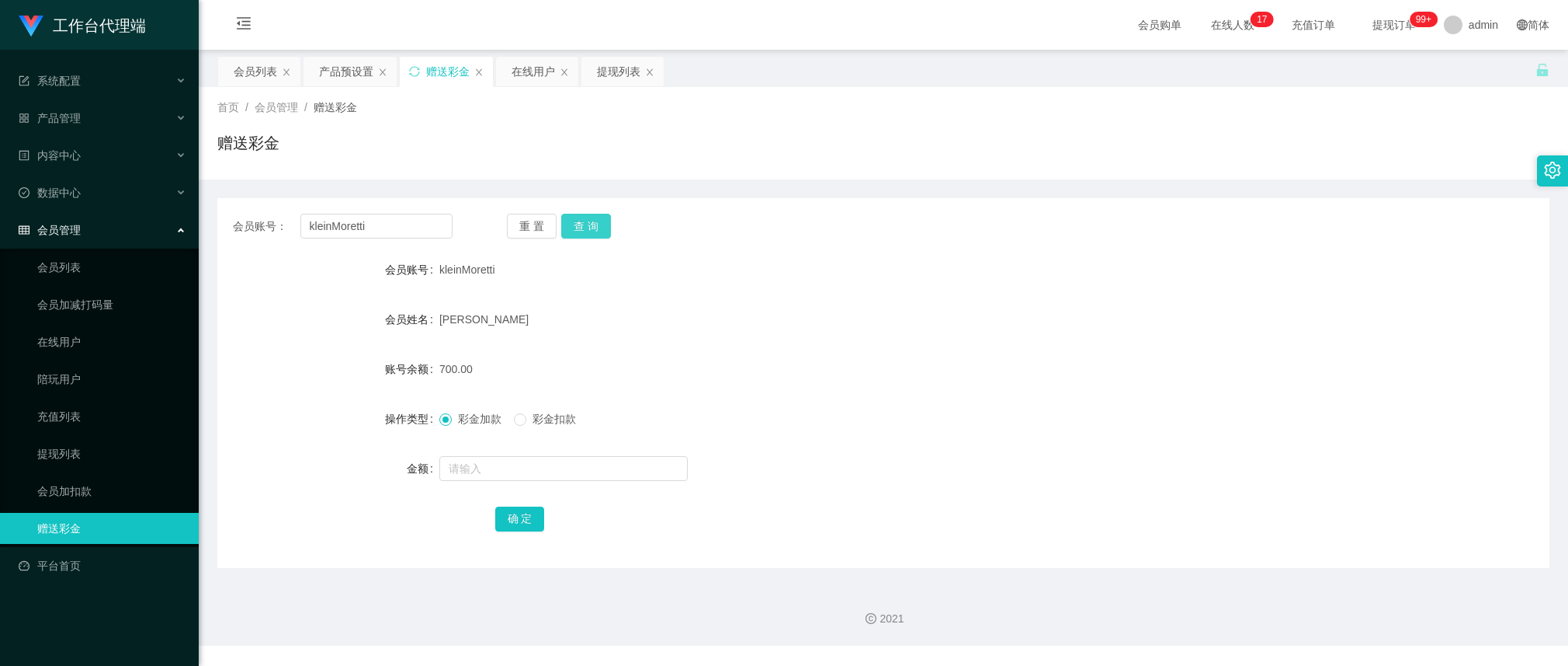
click at [588, 224] on button "查 询" at bounding box center [586, 226] width 49 height 25
click at [599, 212] on div "会员账号： kleinMoretti 重 置 查 询 会员账号 kleinMoretti 会员姓名 [PERSON_NAME] 账号余额 700.00 操作类…" at bounding box center [883, 382] width 1333 height 369
click at [604, 223] on button "查 询" at bounding box center [586, 226] width 49 height 25
click at [604, 223] on div "重 置 查 询" at bounding box center [617, 226] width 220 height 25
click at [420, 215] on input "kleinMoretti" at bounding box center [376, 226] width 152 height 25
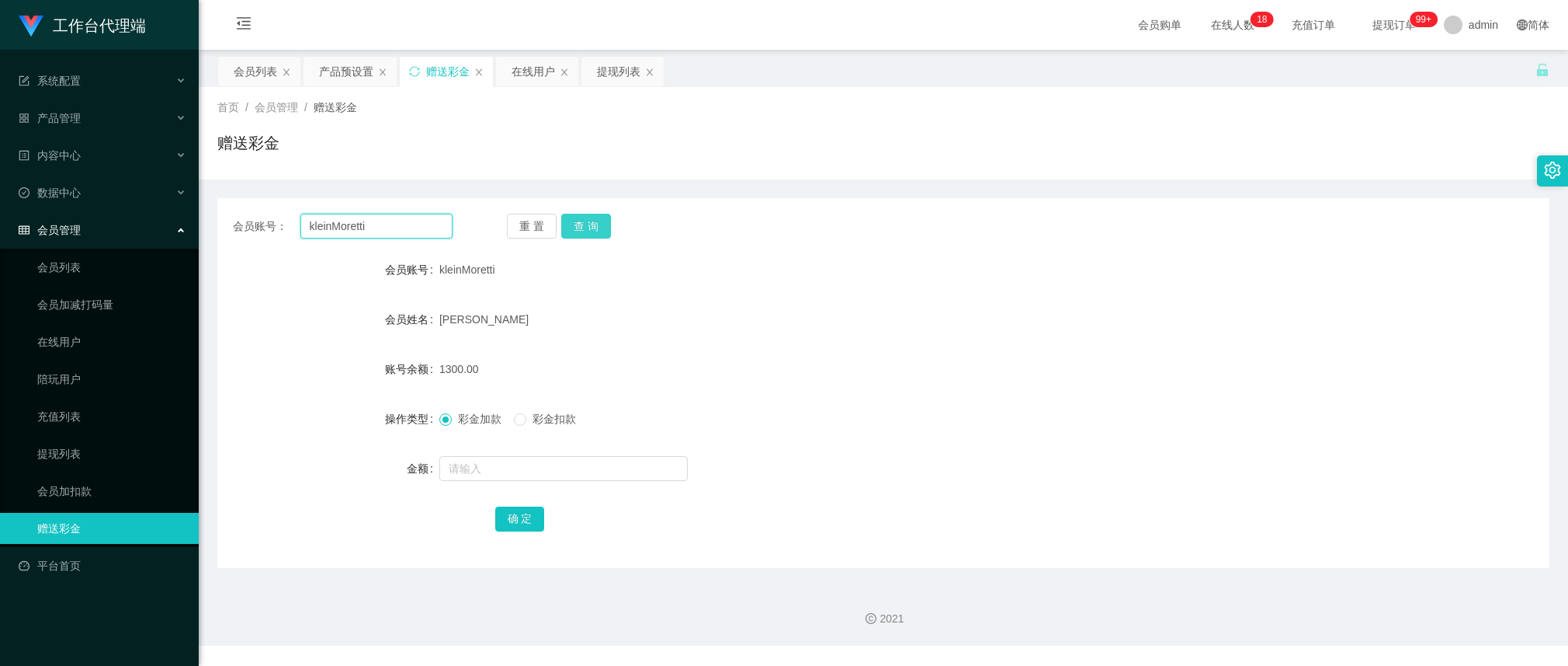
paste input "93461218"
click at [592, 226] on button "查 询" at bounding box center [586, 226] width 49 height 25
click at [592, 226] on div "重 置 查 询" at bounding box center [617, 226] width 220 height 25
click at [413, 232] on input "93461218" at bounding box center [376, 226] width 152 height 25
paste input "6308684"
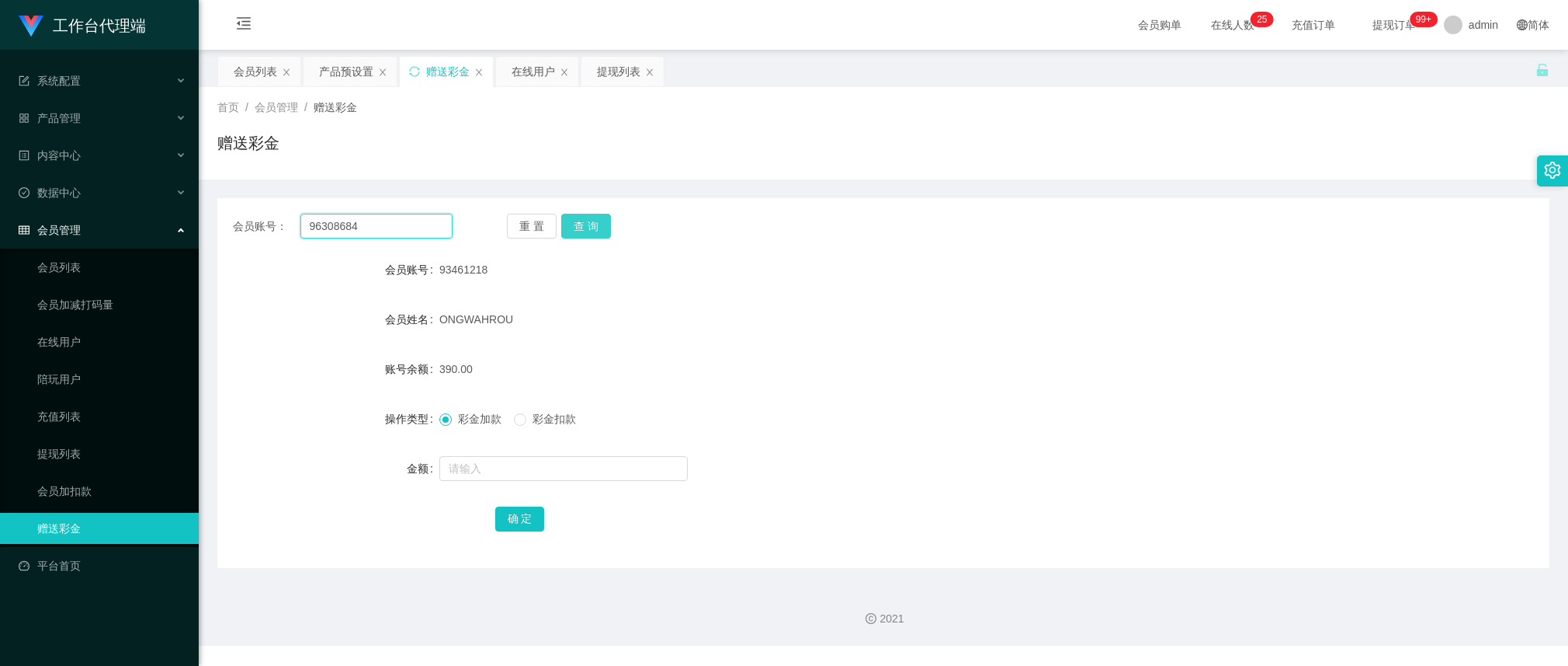
type input "96308684"
click at [580, 222] on button "查 询" at bounding box center [586, 226] width 49 height 25
click at [514, 460] on input "text" at bounding box center [563, 468] width 248 height 25
type input "6000"
drag, startPoint x: 522, startPoint y: 514, endPoint x: 537, endPoint y: 496, distance: 23.4
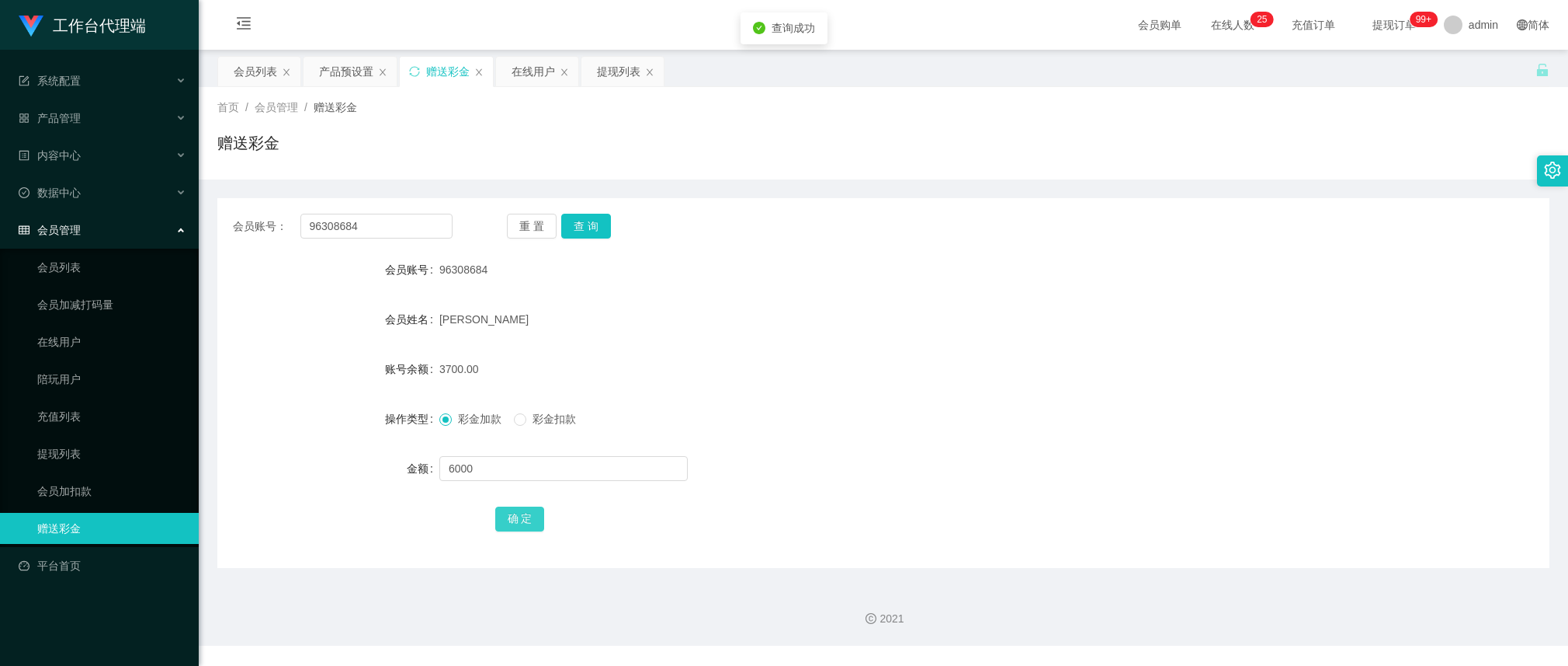
click at [522, 514] on button "确 定" at bounding box center [520, 518] width 49 height 25
click at [352, 62] on div "产品预设置" at bounding box center [346, 72] width 54 height 30
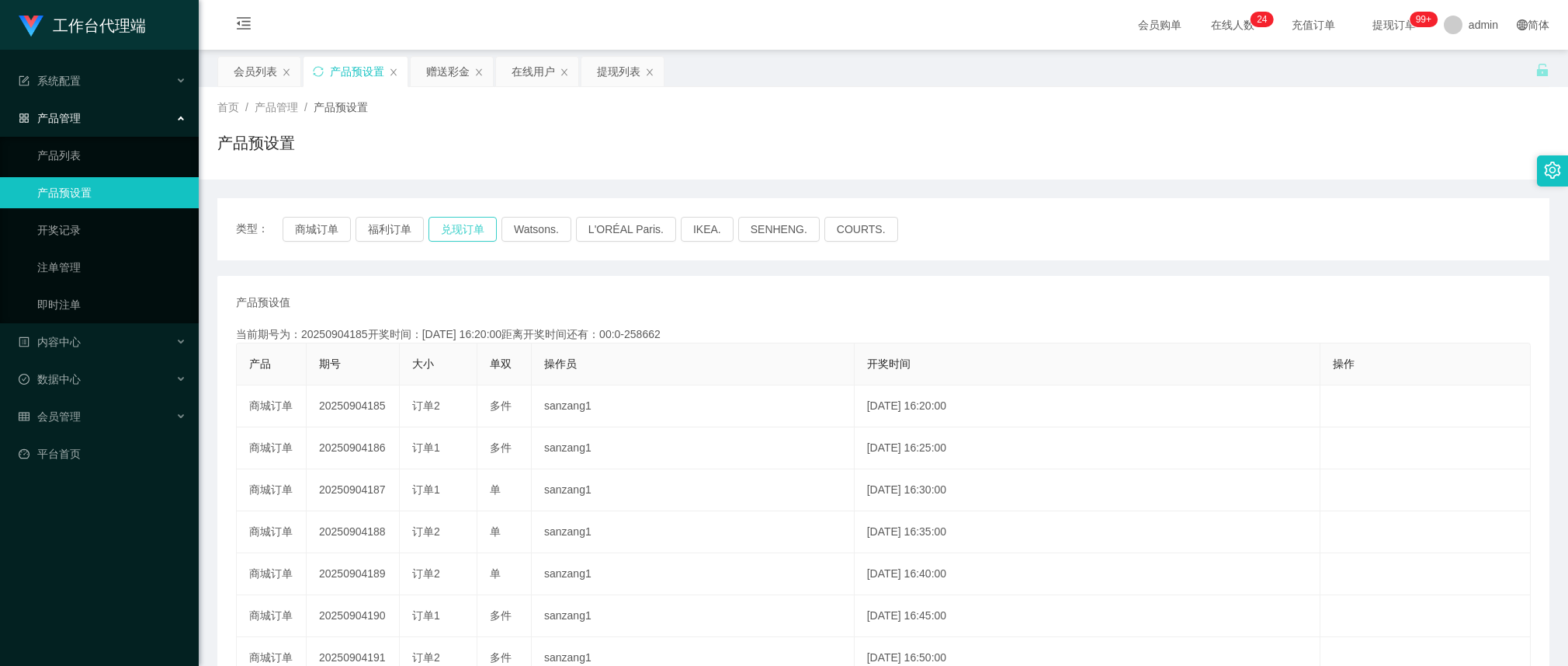
click at [450, 233] on button "兑现订单" at bounding box center [462, 229] width 68 height 25
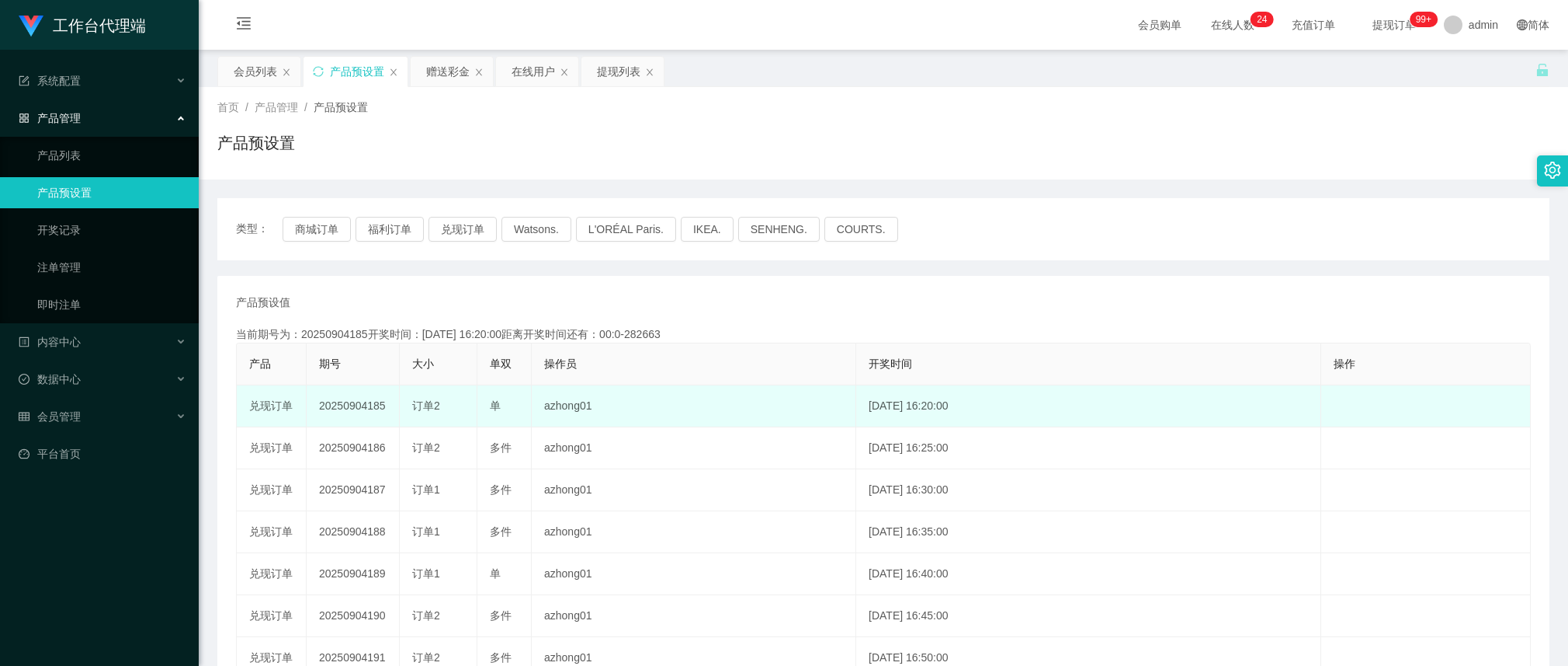
click at [354, 405] on td "20250904185" at bounding box center [353, 406] width 94 height 42
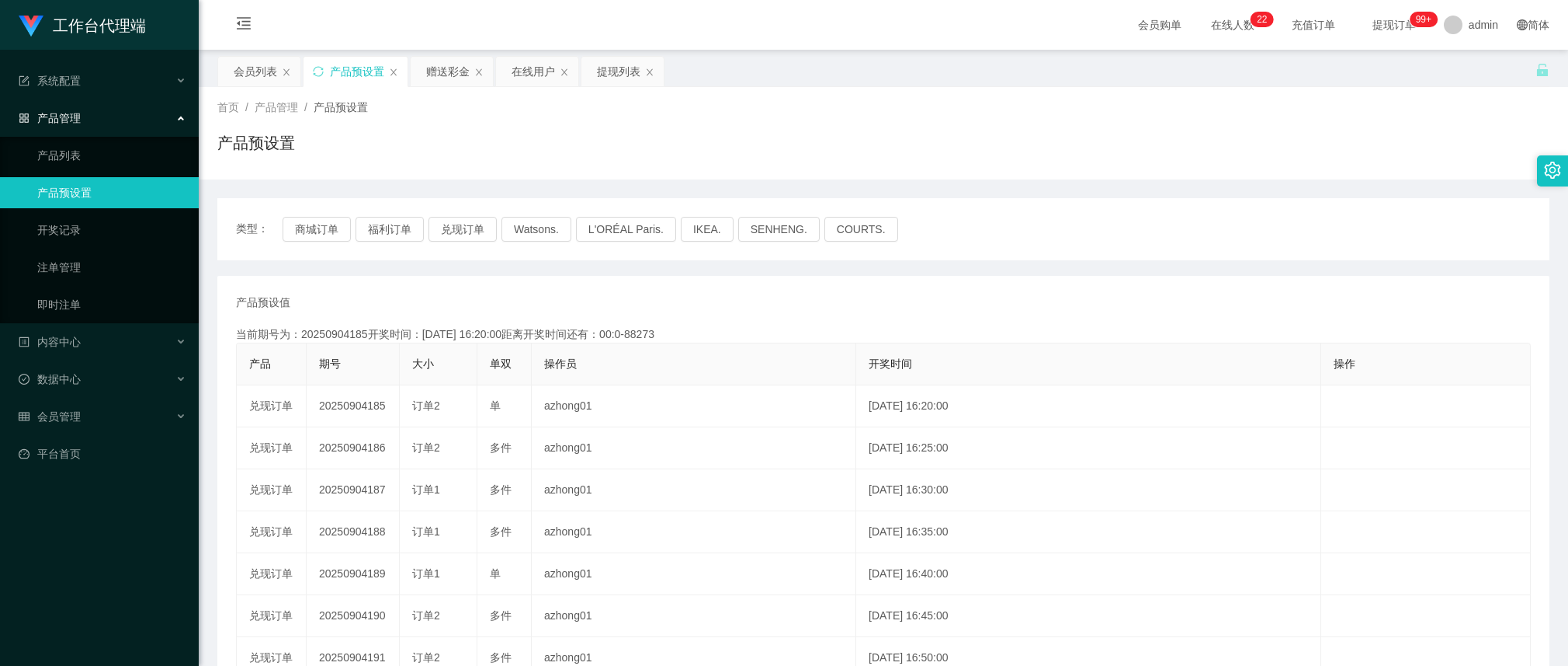
copy td "20250904185"
click at [453, 60] on div "赠送彩金" at bounding box center [448, 72] width 43 height 30
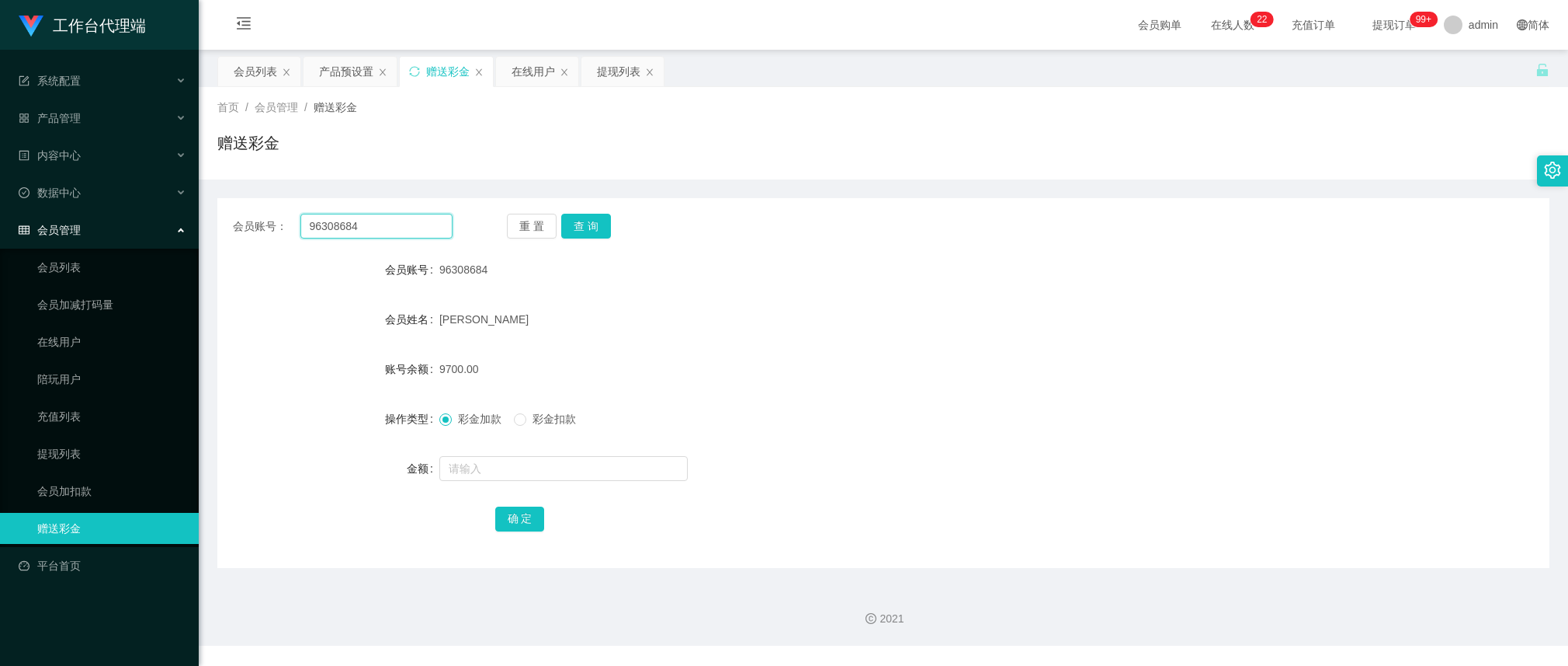
click at [388, 231] on input "96308684" at bounding box center [376, 226] width 152 height 25
click at [588, 226] on button "查 询" at bounding box center [586, 226] width 49 height 25
click at [588, 226] on button "查 询" at bounding box center [595, 226] width 67 height 25
click at [362, 227] on input "96308684" at bounding box center [376, 226] width 152 height 25
click at [573, 228] on button "查 询" at bounding box center [586, 226] width 49 height 25
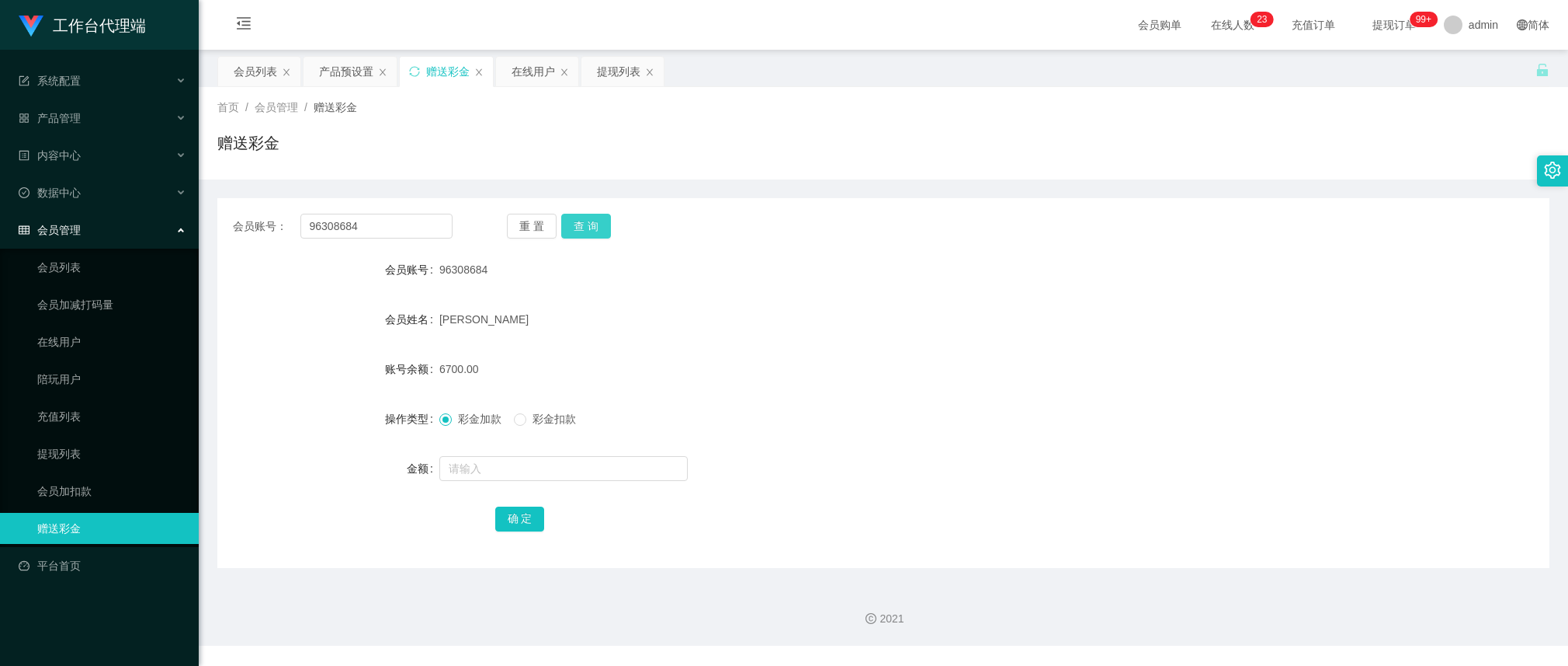
click at [581, 222] on button "查 询" at bounding box center [586, 226] width 49 height 25
drag, startPoint x: 824, startPoint y: 215, endPoint x: 808, endPoint y: 222, distance: 17.5
click at [824, 215] on div "会员账号： 96308684 重 置 查 询" at bounding box center [883, 226] width 1333 height 25
click at [592, 226] on button "查 询" at bounding box center [586, 226] width 49 height 25
click at [389, 215] on input "96308684" at bounding box center [376, 226] width 152 height 25
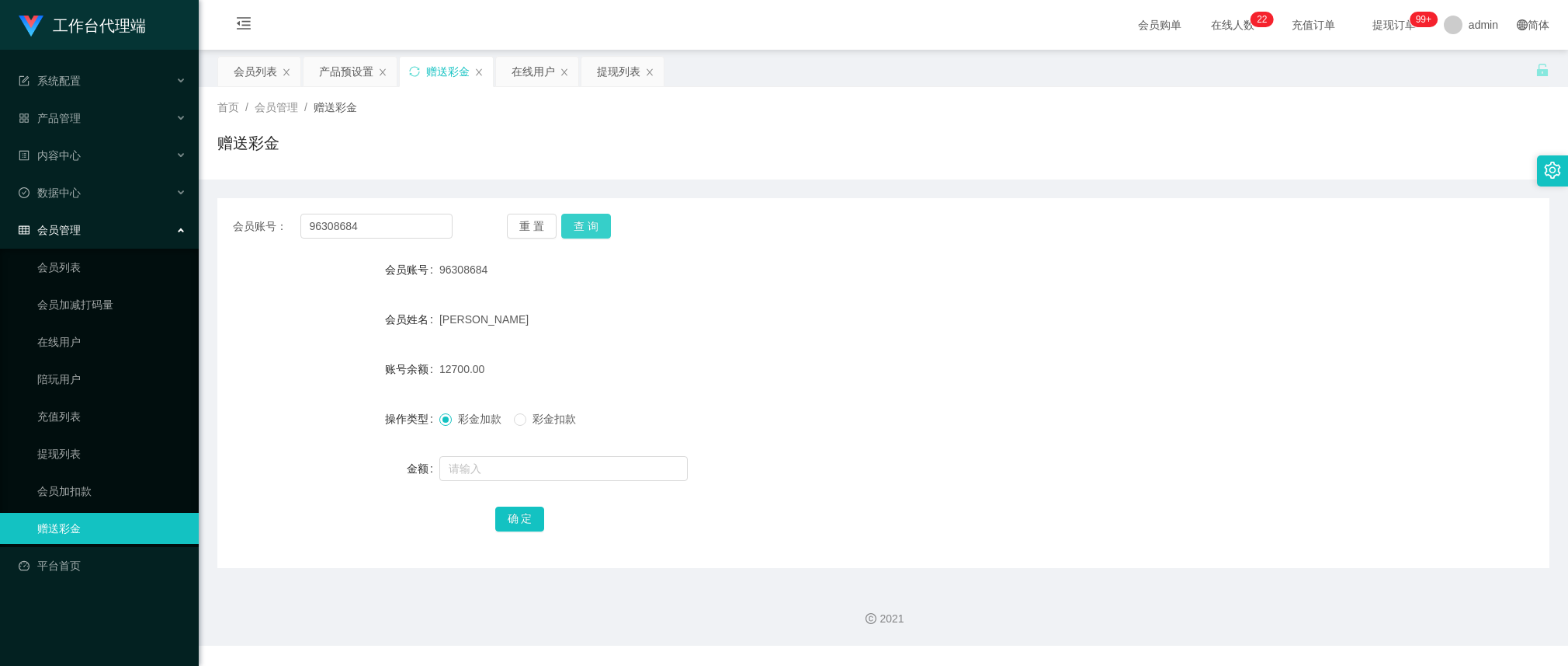
click at [587, 226] on button "查 询" at bounding box center [586, 226] width 49 height 25
drag, startPoint x: 431, startPoint y: 366, endPoint x: 466, endPoint y: 376, distance: 36.4
click at [466, 377] on div "账号余额 12700.00" at bounding box center [883, 369] width 1333 height 32
copy div "账号余额 12700"
